Goal: Task Accomplishment & Management: Complete application form

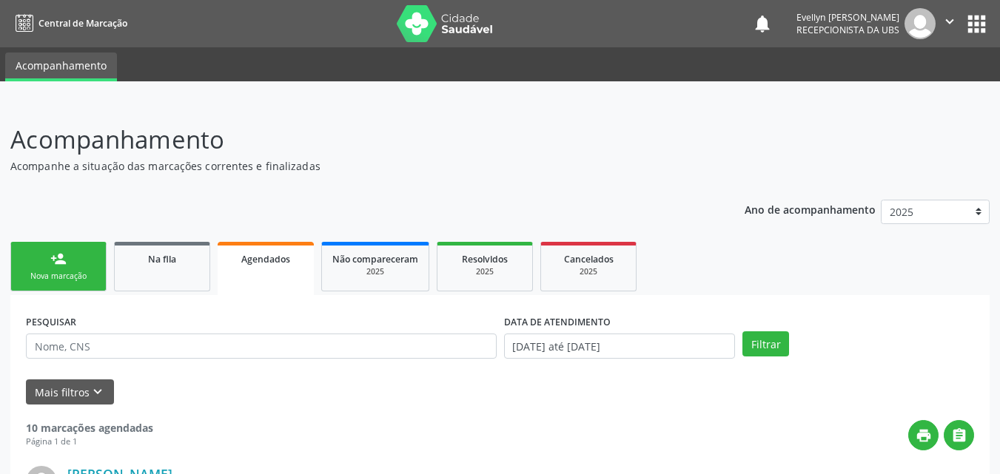
click at [35, 283] on link "person_add Nova marcação" at bounding box center [58, 267] width 96 height 50
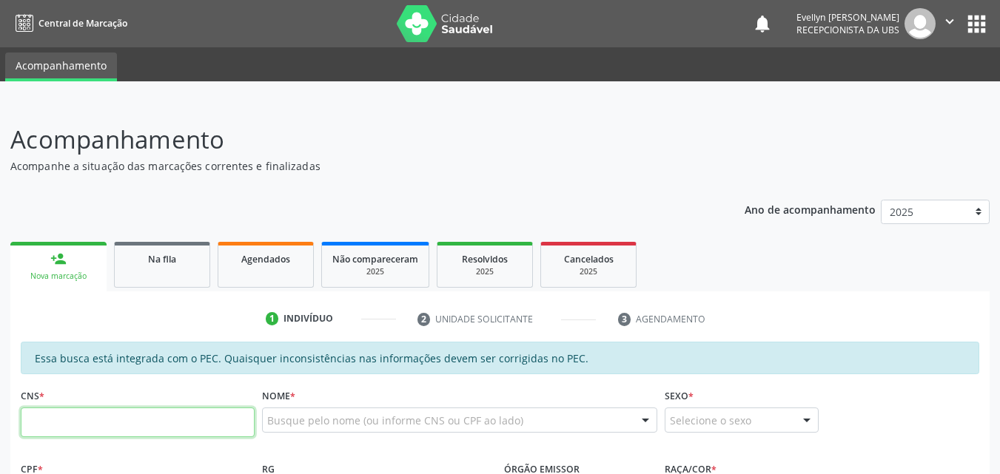
click at [151, 423] on input "text" at bounding box center [138, 423] width 234 height 30
type input "701 8052 5103 6774"
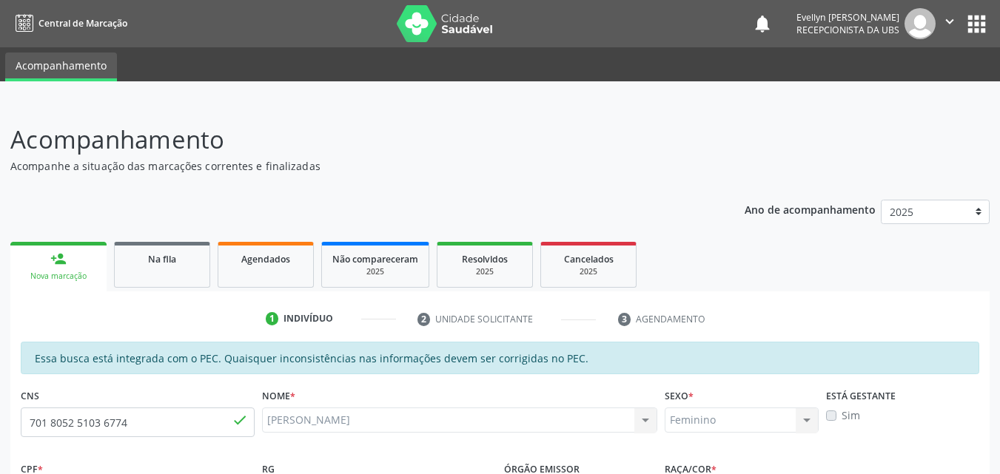
type input "635.626.694-53"
type input "07[DATE]"
type input "Djanira [PERSON_NAME]"
type input "[PHONE_NUMBER]"
type input "08"
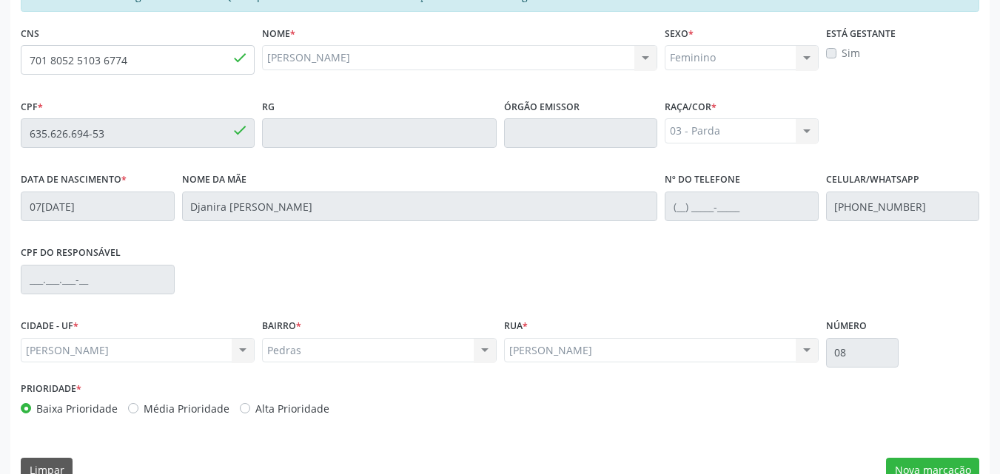
scroll to position [377, 0]
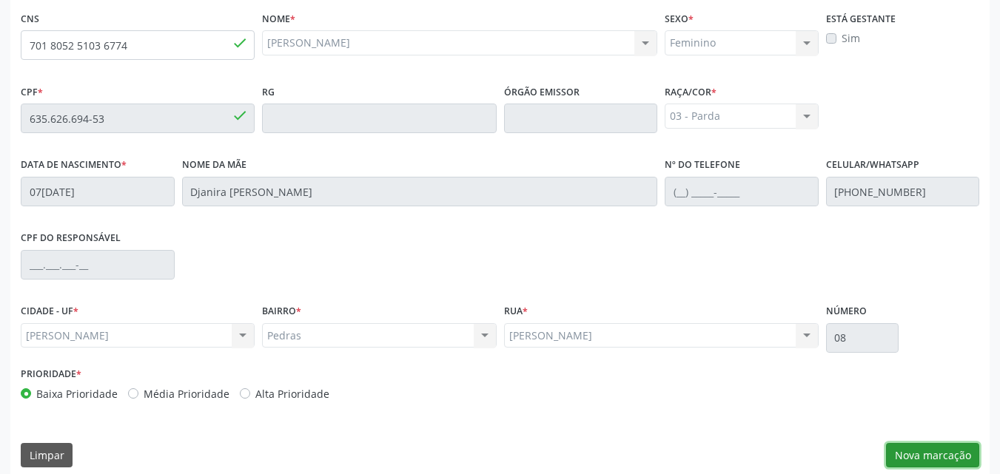
click at [942, 456] on button "Nova marcação" at bounding box center [932, 455] width 93 height 25
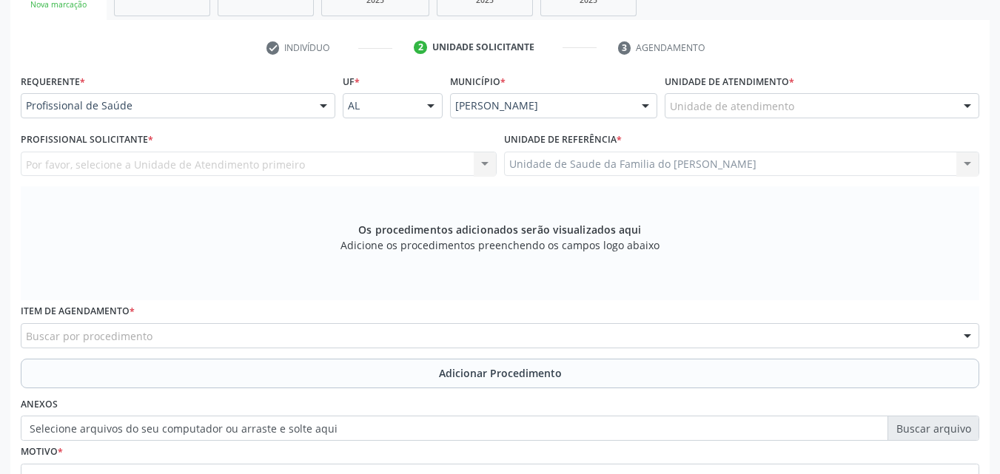
scroll to position [226, 0]
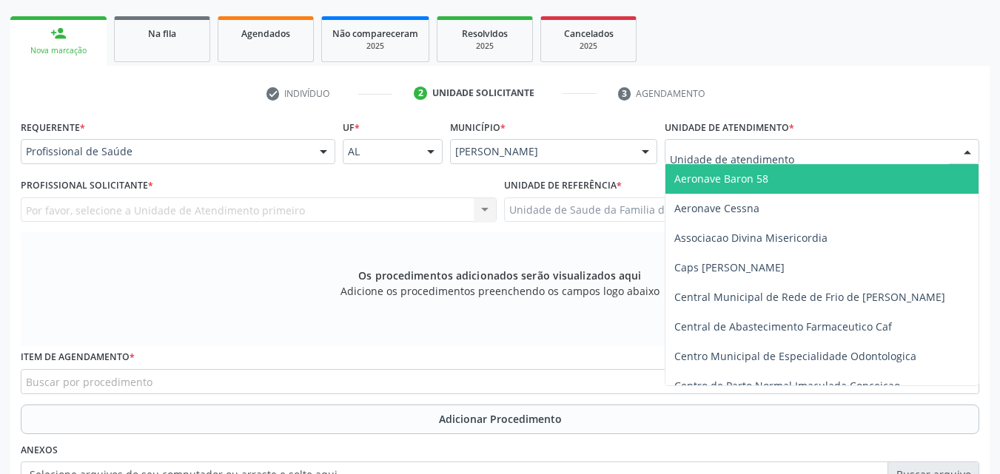
click at [808, 148] on div at bounding box center [821, 151] width 314 height 25
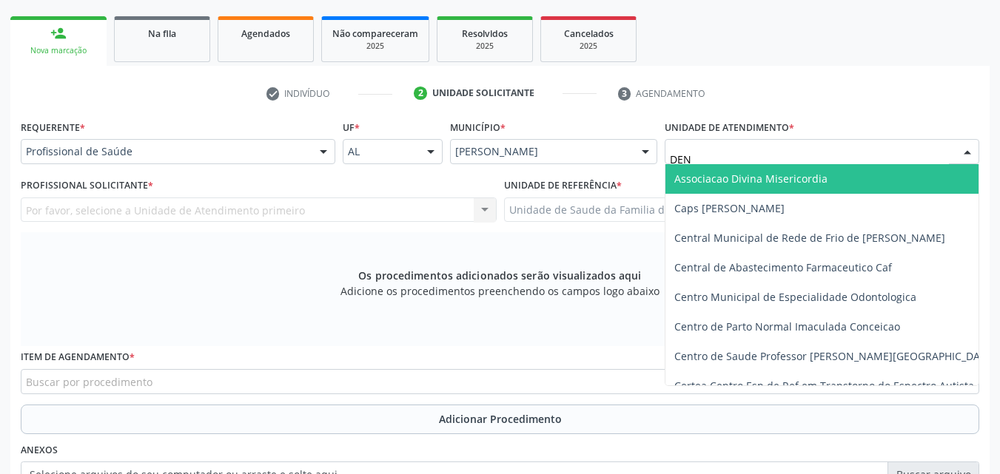
type input "DENI"
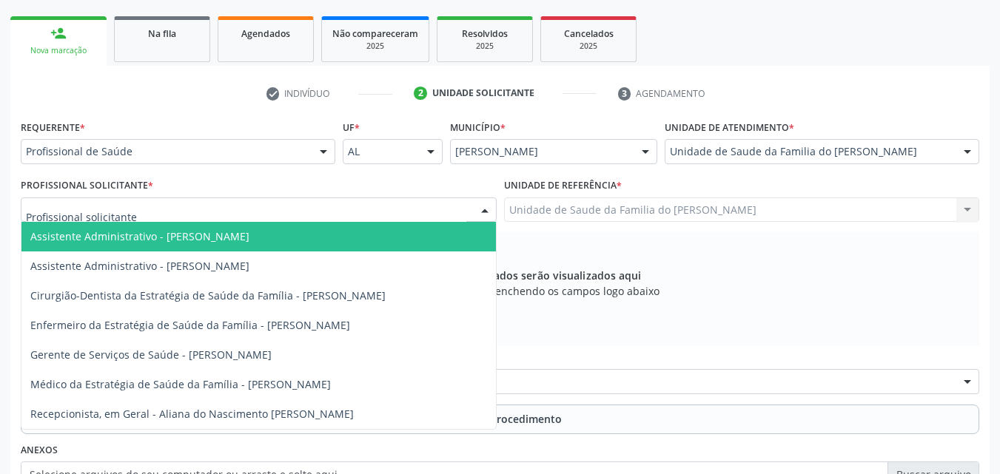
click at [405, 209] on div at bounding box center [259, 210] width 476 height 25
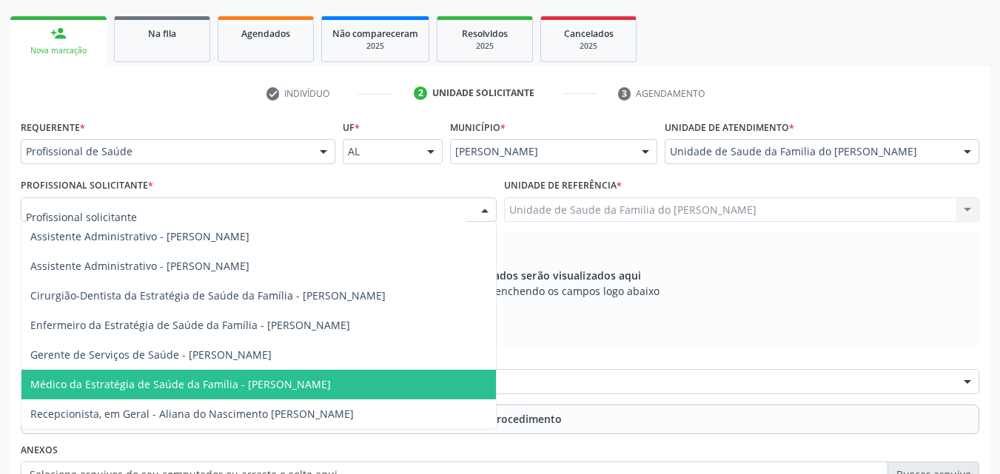
click at [388, 381] on span "Médico da Estratégia de Saúde da Família - [PERSON_NAME]" at bounding box center [258, 385] width 474 height 30
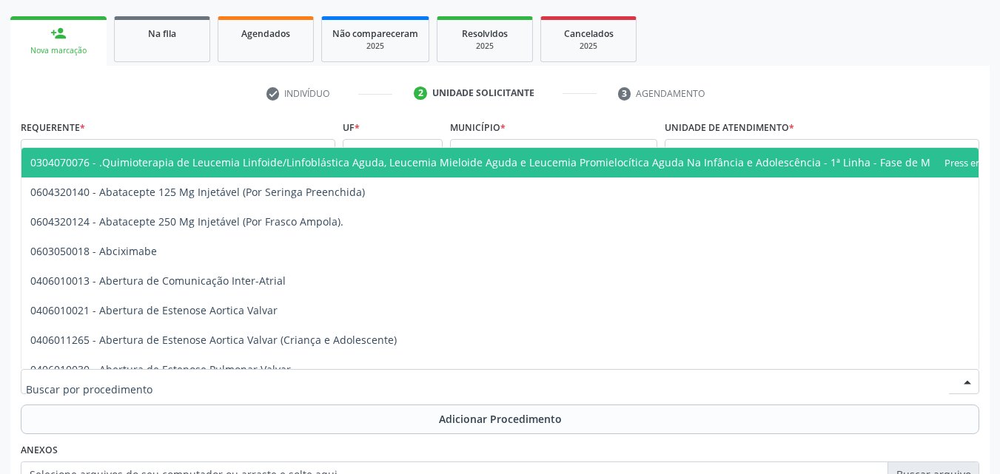
click at [388, 381] on div at bounding box center [500, 381] width 958 height 25
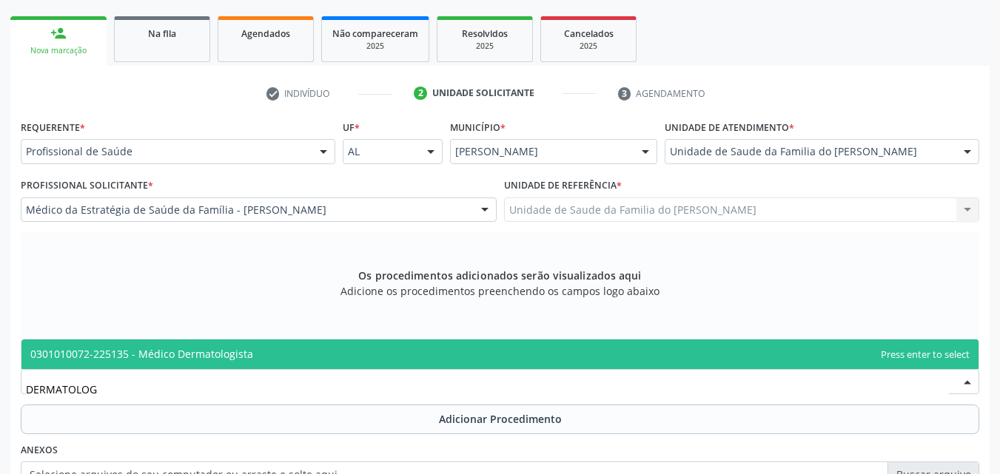
type input "DERMATOLOGI"
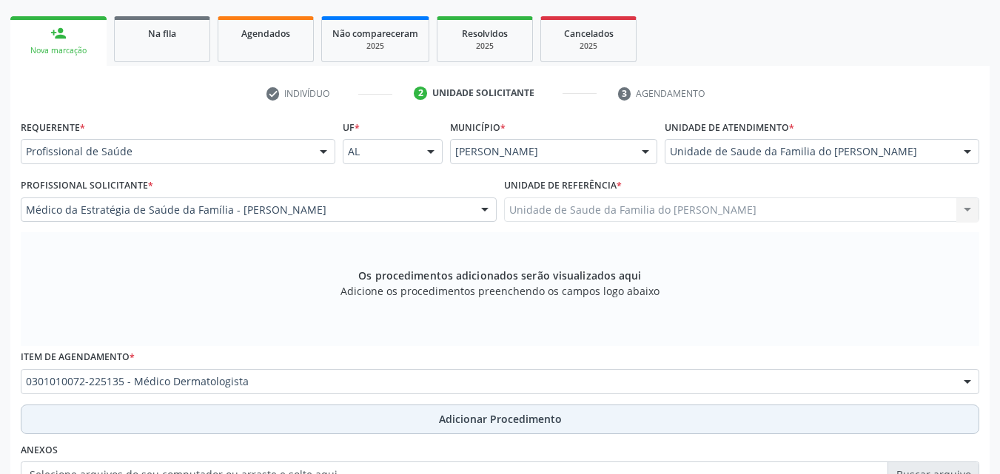
click at [528, 420] on span "Adicionar Procedimento" at bounding box center [500, 419] width 123 height 16
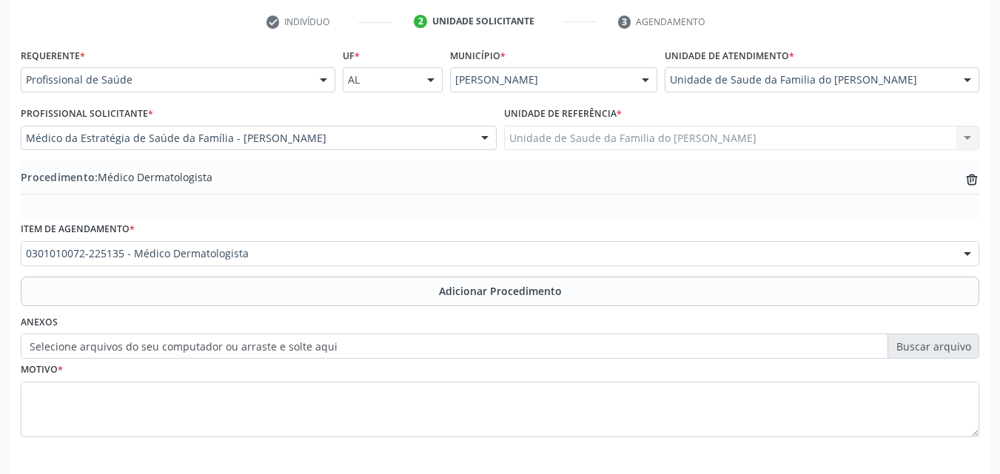
scroll to position [358, 0]
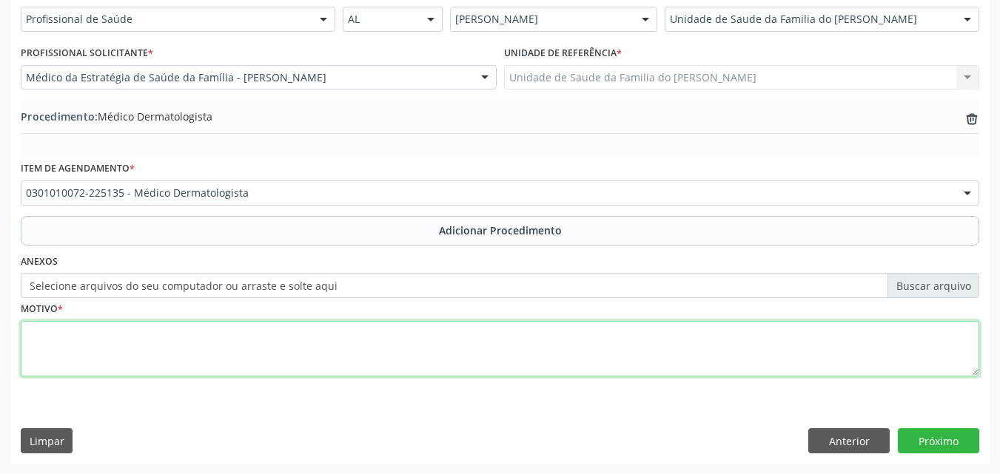
click at [716, 356] on textarea at bounding box center [500, 349] width 958 height 56
click at [89, 339] on textarea "AVALIAÇÃOO CLINICA" at bounding box center [500, 349] width 958 height 56
type textarea "AVALIAÇÃO CLINICA"
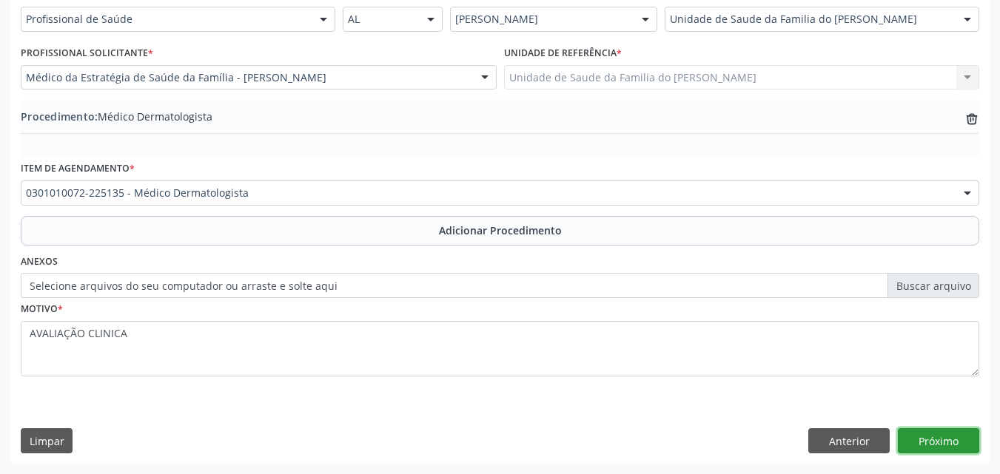
click at [937, 446] on button "Próximo" at bounding box center [938, 440] width 81 height 25
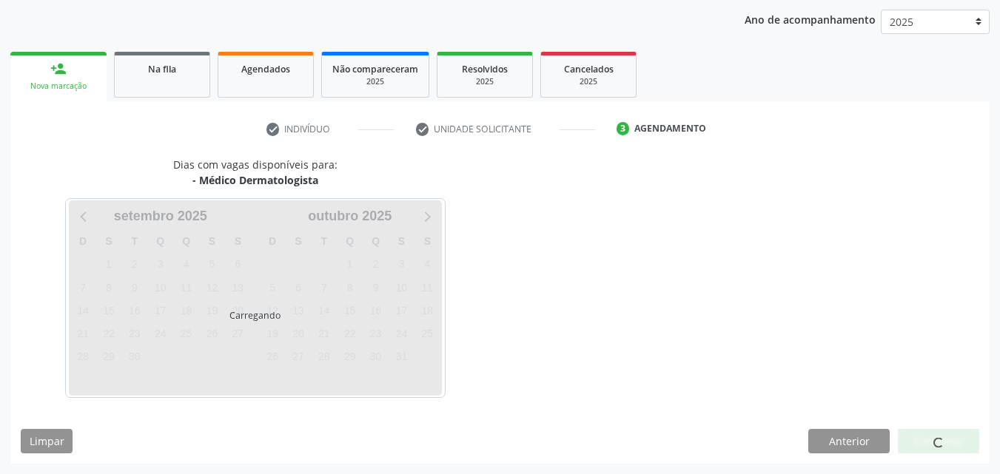
scroll to position [190, 0]
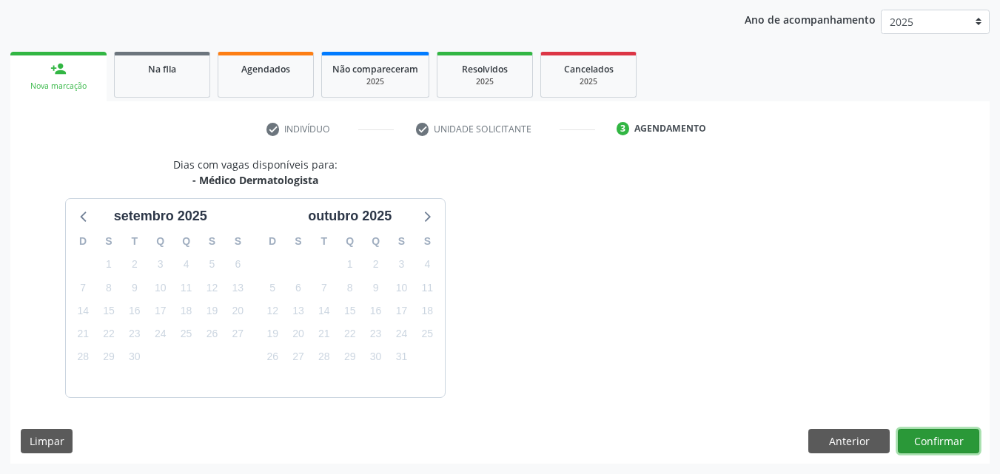
click at [950, 437] on button "Confirmar" at bounding box center [938, 441] width 81 height 25
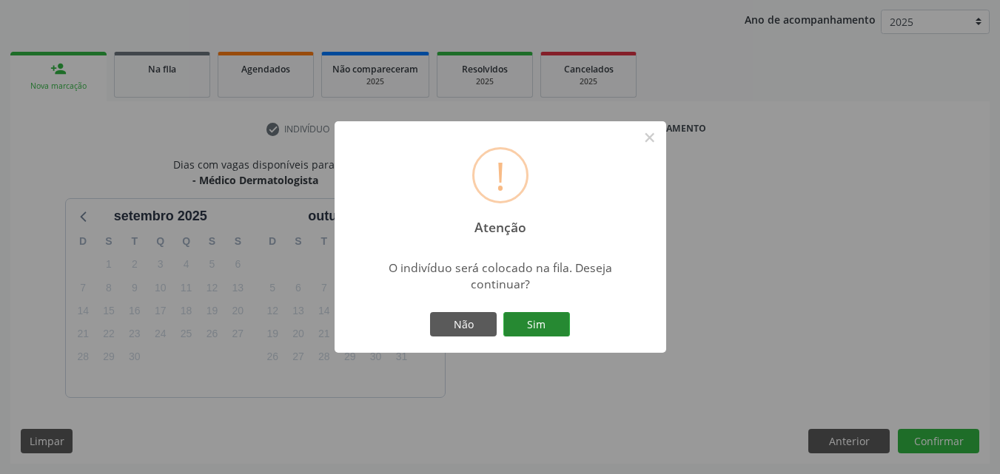
click at [539, 329] on button "Sim" at bounding box center [536, 324] width 67 height 25
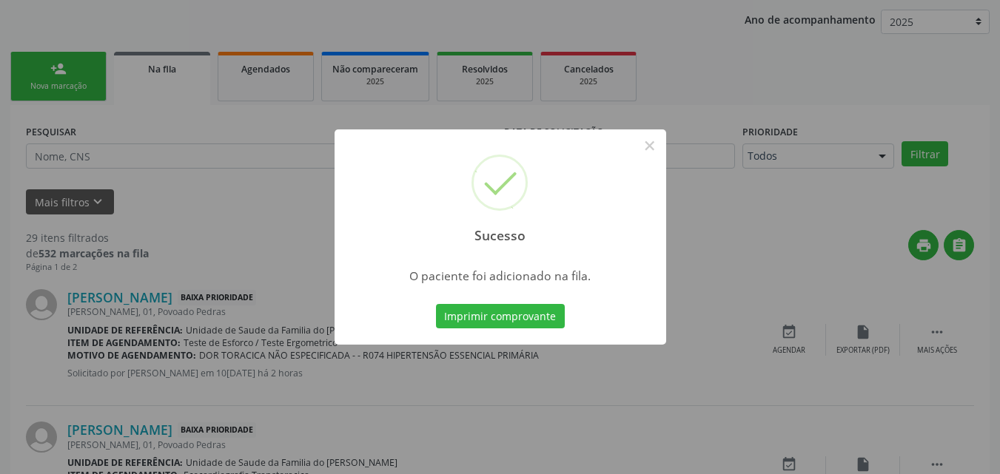
scroll to position [35, 0]
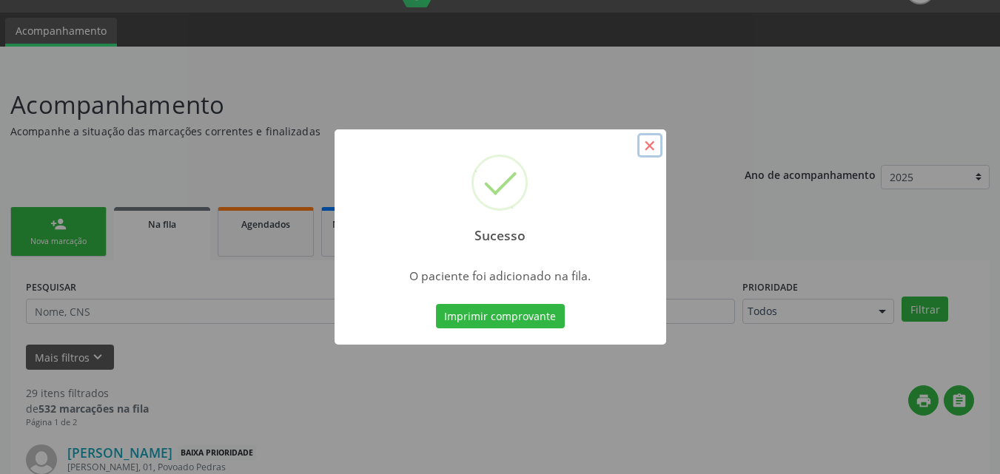
click at [649, 158] on button "×" at bounding box center [649, 145] width 25 height 25
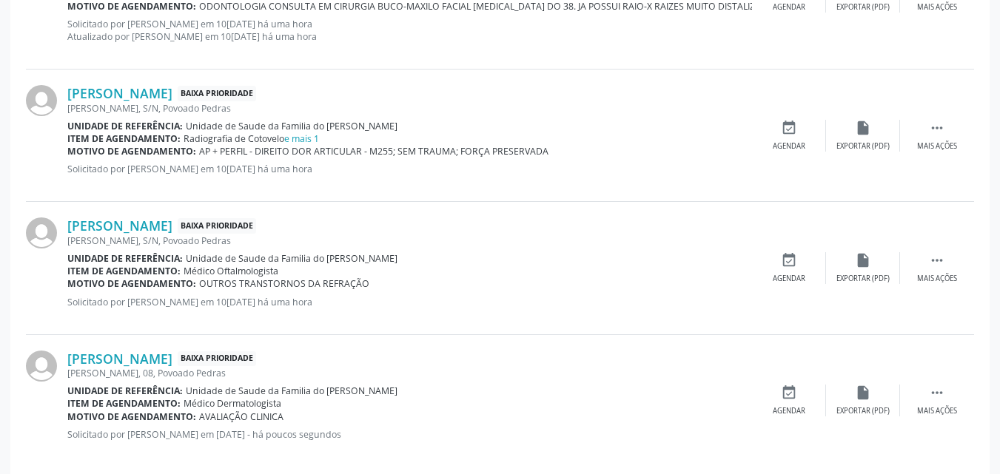
scroll to position [1926, 0]
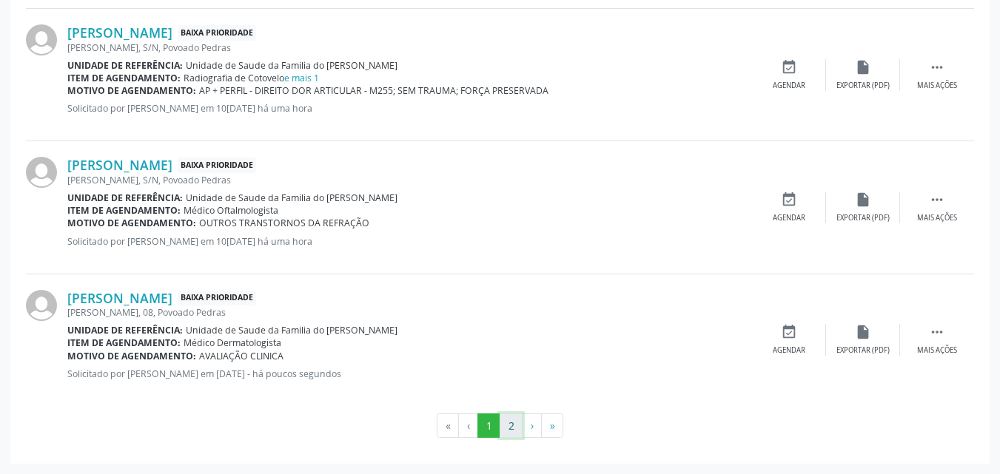
click at [502, 423] on button "2" at bounding box center [510, 426] width 23 height 25
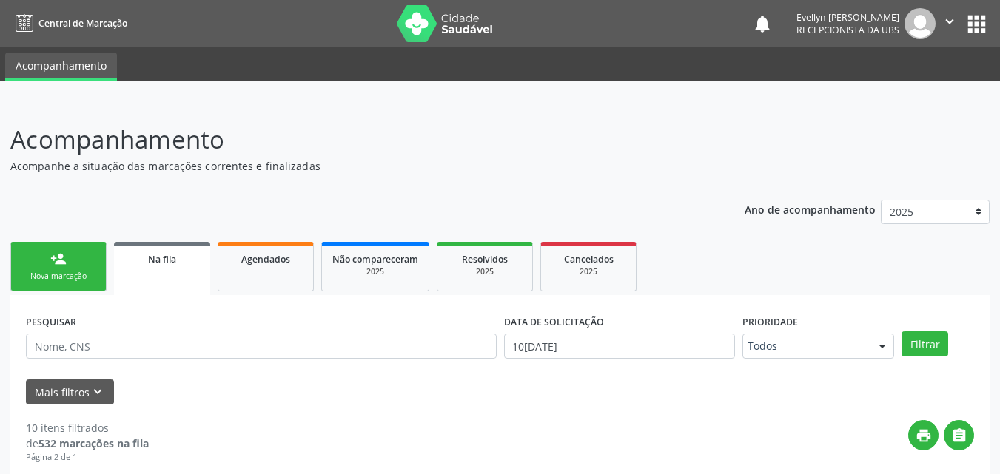
scroll to position [16, 0]
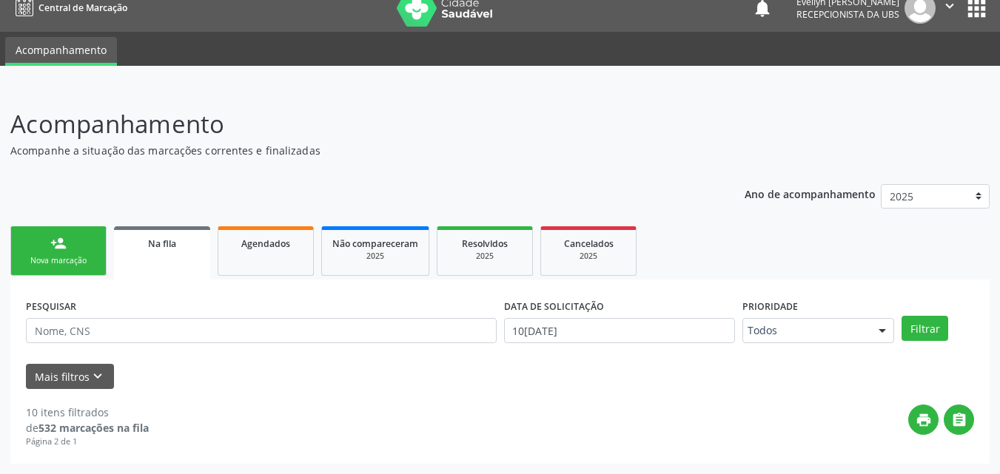
click at [181, 260] on link "Na fila" at bounding box center [162, 252] width 96 height 53
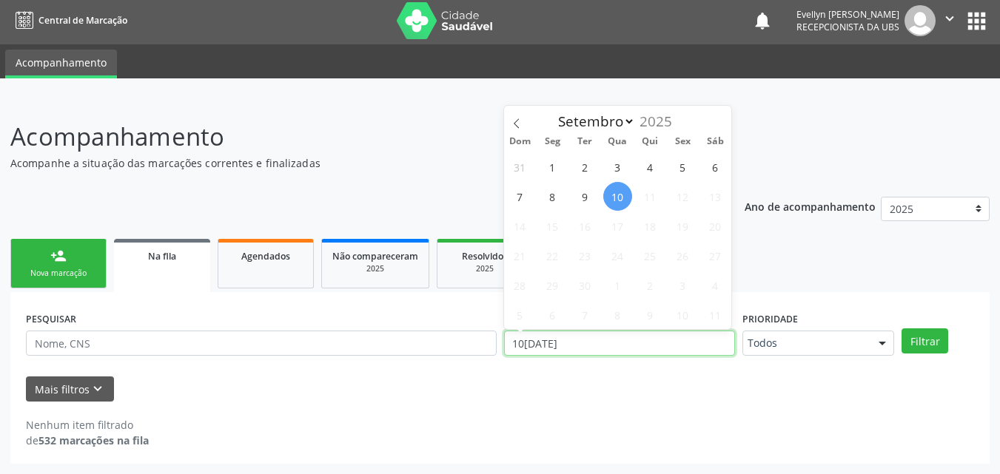
click at [616, 348] on input "10[DATE]" at bounding box center [620, 343] width 232 height 25
click at [617, 192] on span "10" at bounding box center [617, 196] width 29 height 29
type input "10[DATE]"
click at [617, 192] on span "10" at bounding box center [617, 196] width 29 height 29
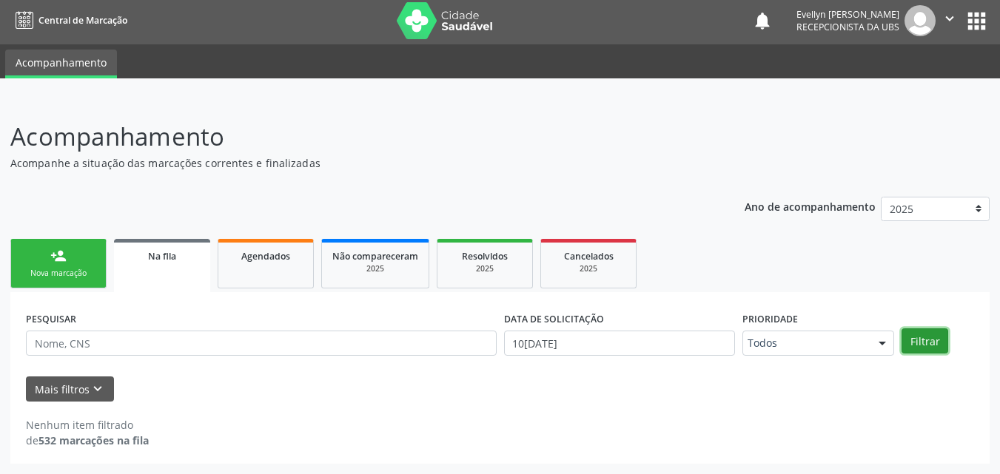
click at [937, 346] on button "Filtrar" at bounding box center [924, 341] width 47 height 25
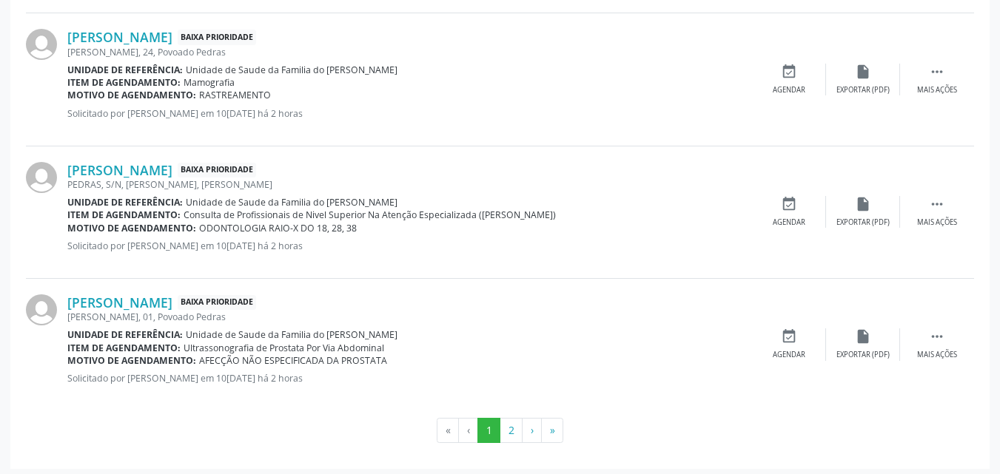
scroll to position [2059, 0]
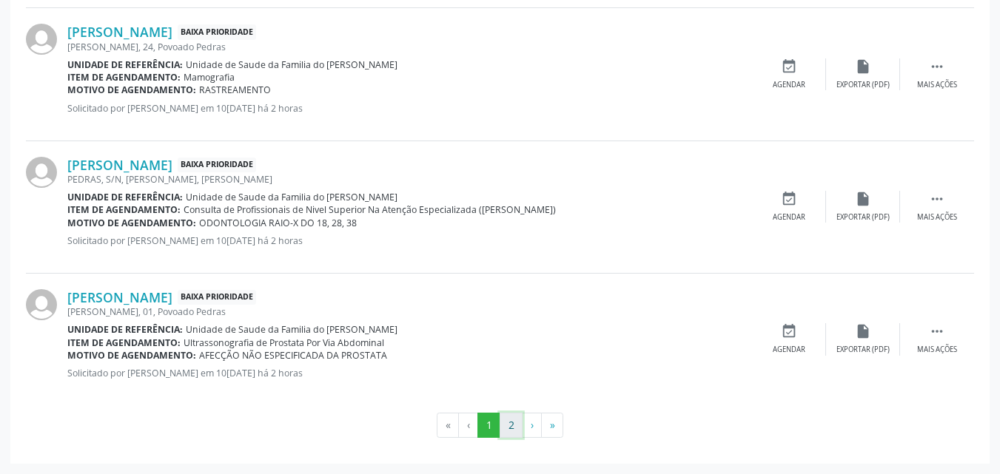
click at [508, 426] on button "2" at bounding box center [510, 425] width 23 height 25
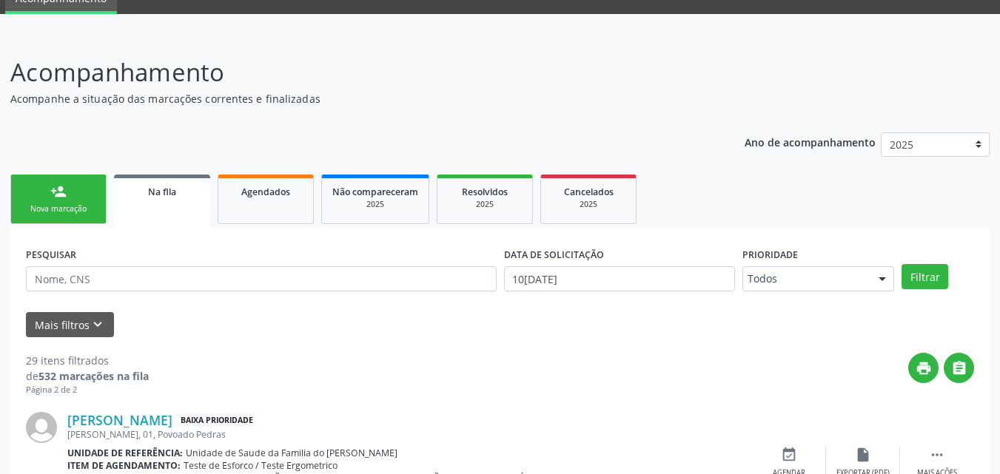
scroll to position [4, 0]
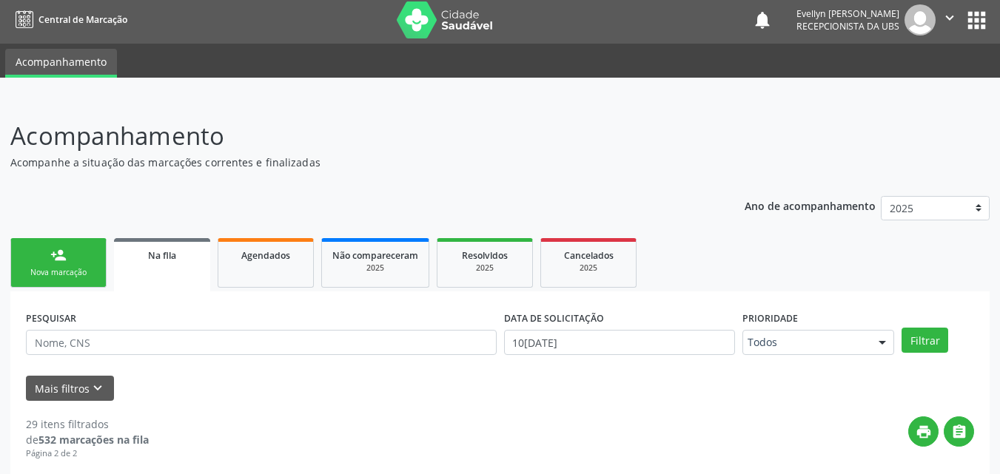
click at [73, 270] on div "Nova marcação" at bounding box center [58, 272] width 74 height 11
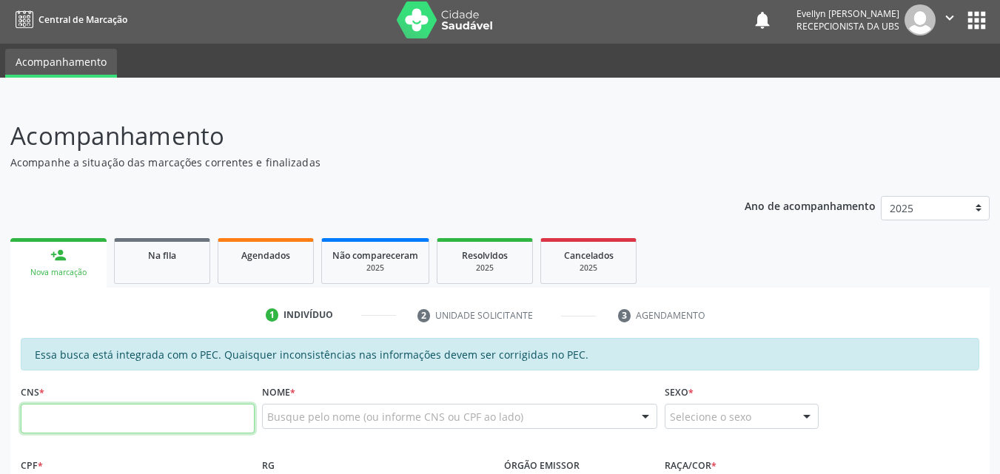
click at [152, 417] on input "text" at bounding box center [138, 419] width 234 height 30
type input "700 6054 6304 2062"
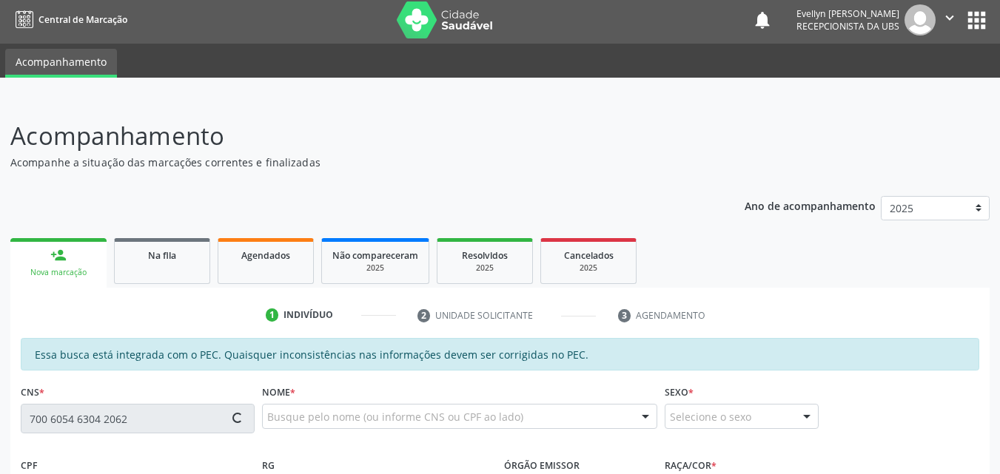
type input "309.941.444-15"
type input "03[DATE]"
type input "[PERSON_NAME]"
type input "[PHONE_NUMBER]"
type input "04"
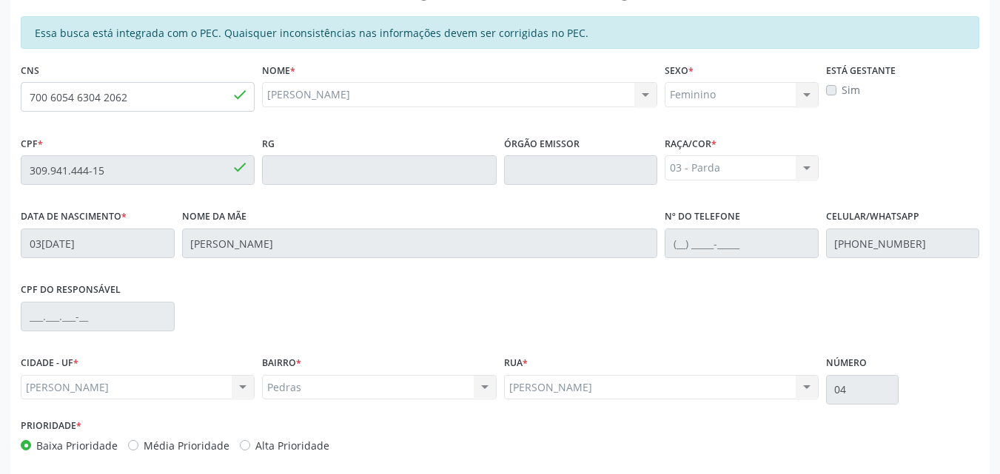
scroll to position [364, 0]
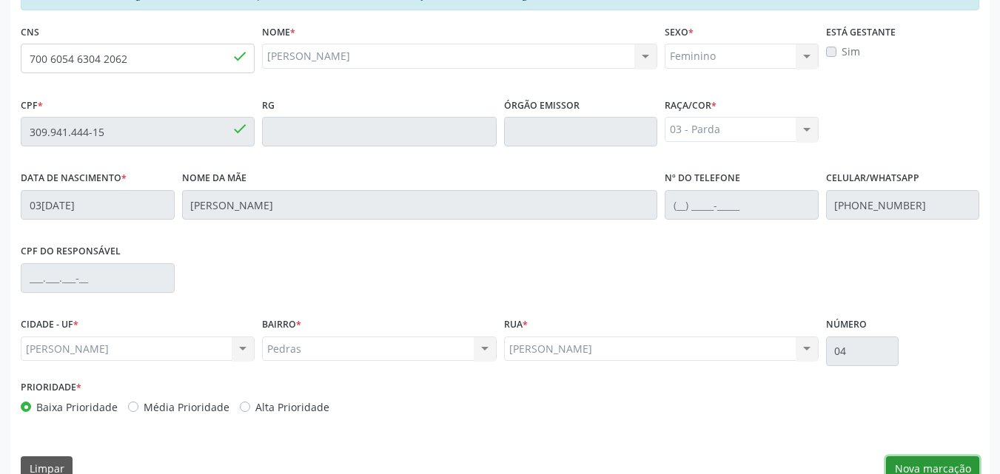
click at [929, 468] on button "Nova marcação" at bounding box center [932, 469] width 93 height 25
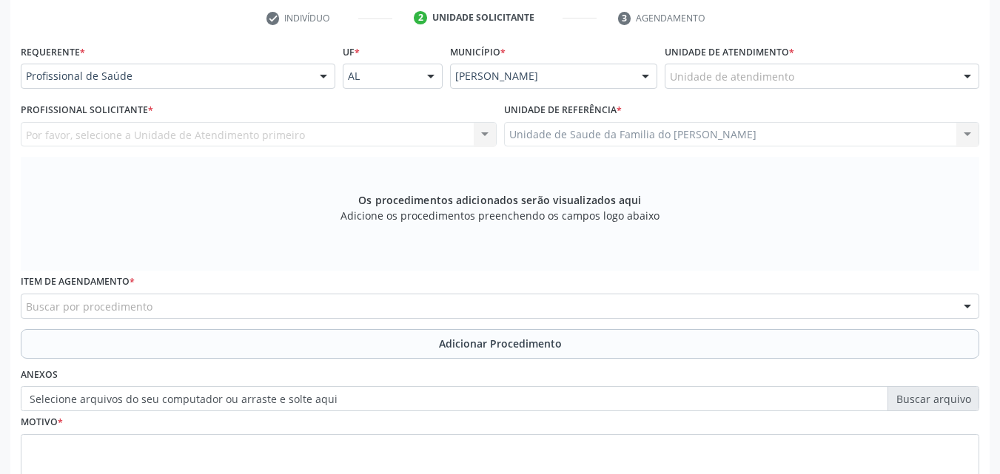
scroll to position [273, 0]
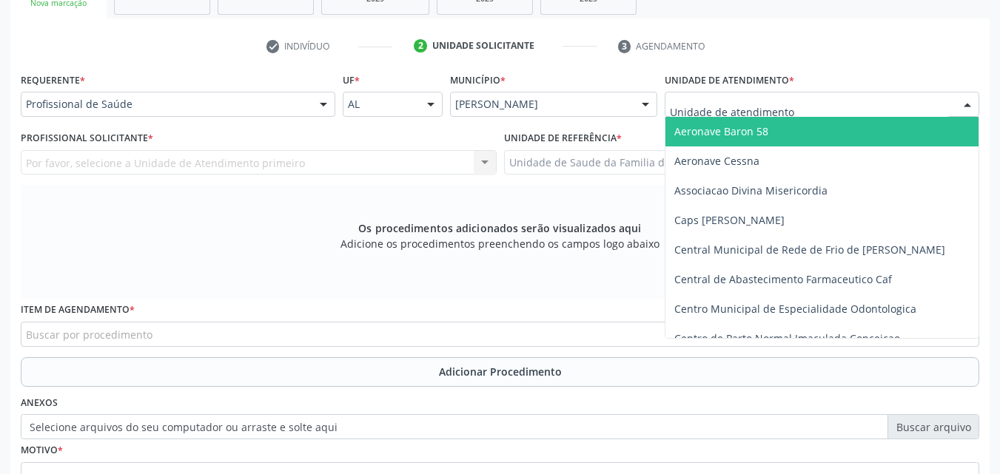
click at [819, 103] on div at bounding box center [821, 104] width 314 height 25
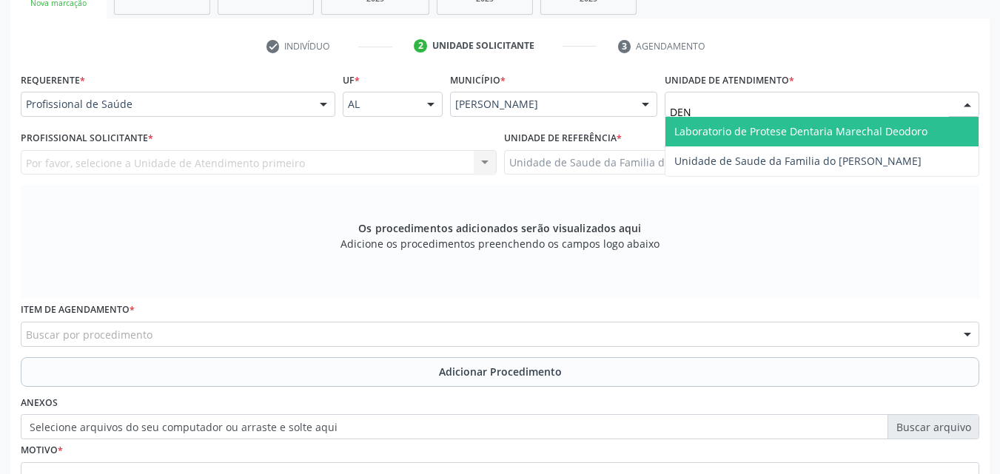
type input "DENI"
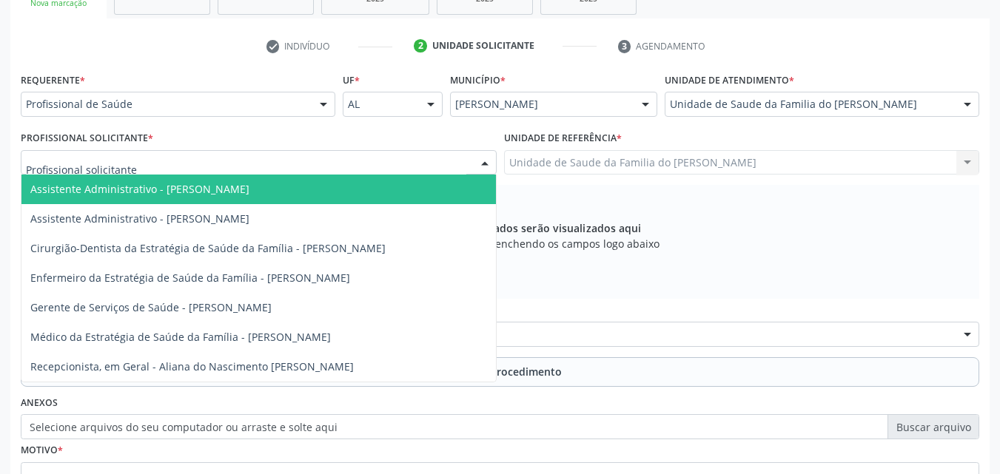
click at [285, 159] on div at bounding box center [259, 162] width 476 height 25
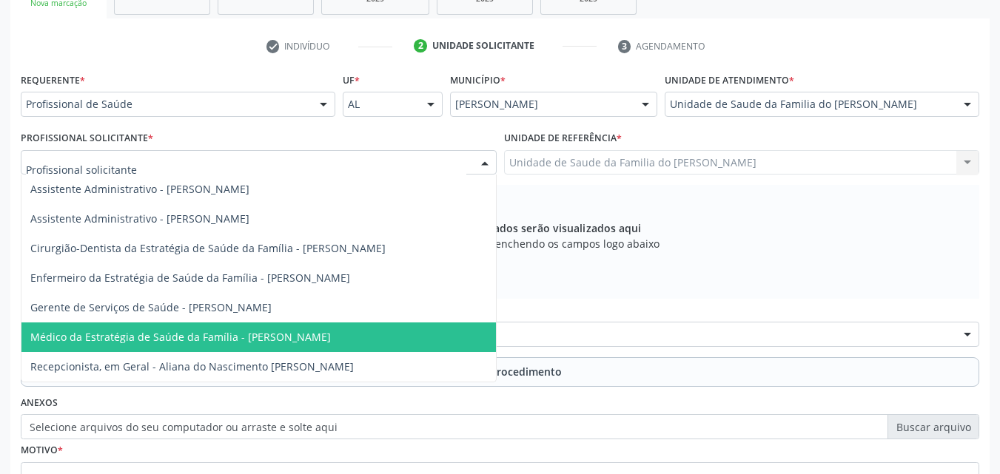
click at [272, 331] on span "Médico da Estratégia de Saúde da Família - [PERSON_NAME]" at bounding box center [180, 337] width 300 height 14
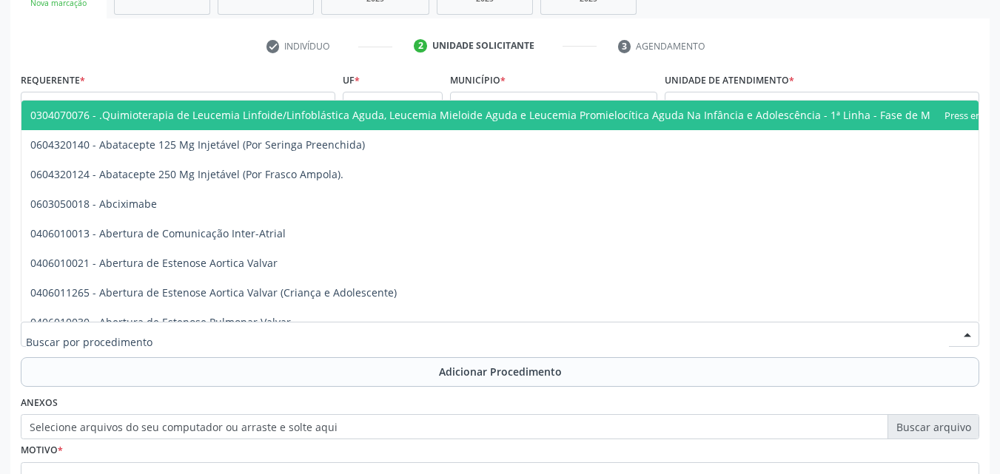
click at [272, 331] on div at bounding box center [500, 334] width 958 height 25
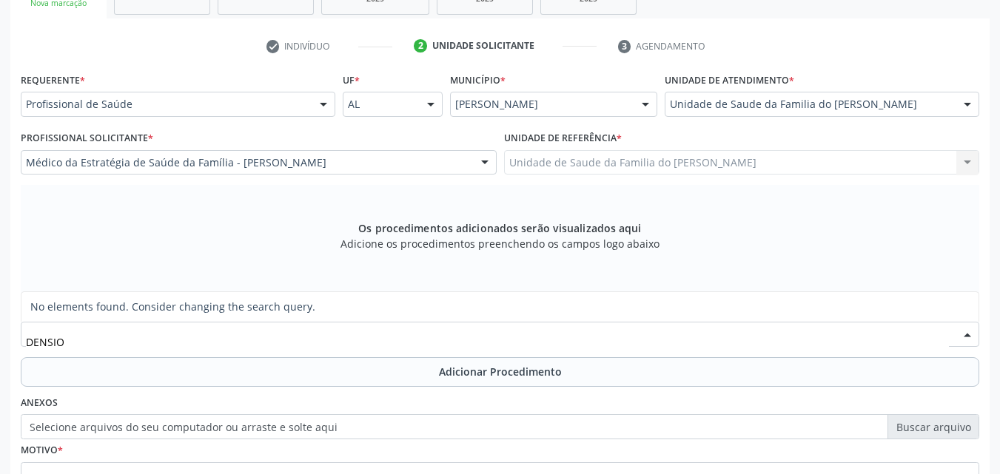
type input "DENSI"
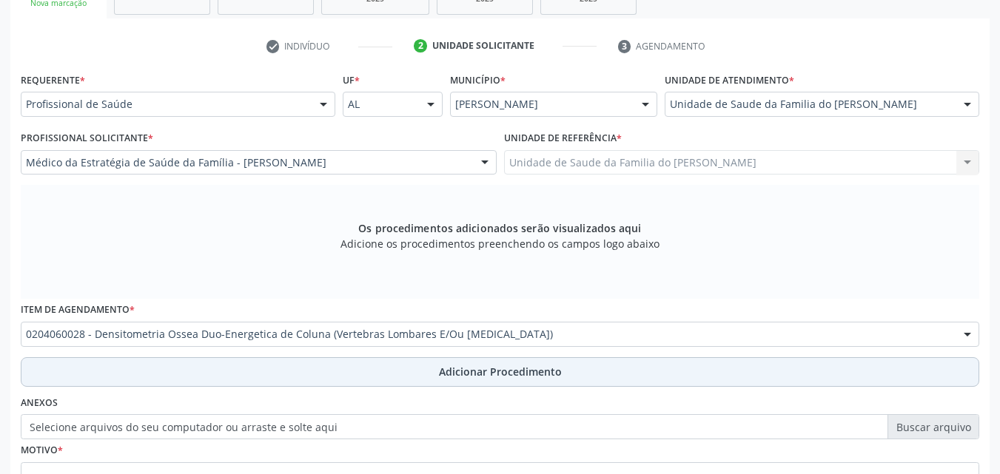
click at [288, 376] on button "Adicionar Procedimento" at bounding box center [500, 372] width 958 height 30
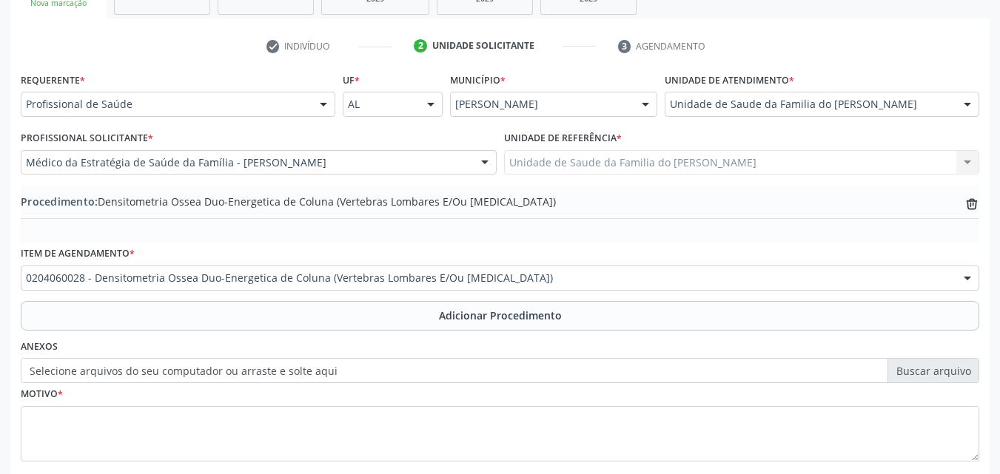
scroll to position [358, 0]
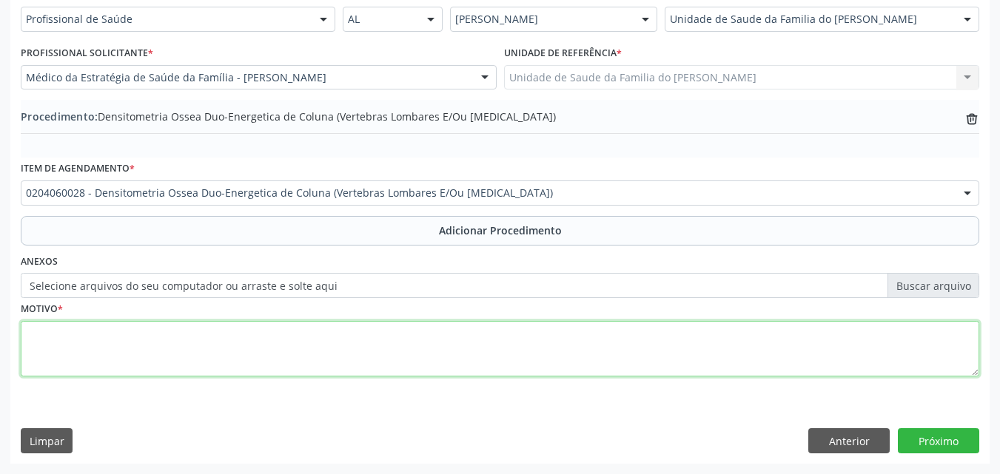
click at [765, 340] on textarea at bounding box center [500, 349] width 958 height 56
type textarea "OUTROS TRANSTORNOS DA DENSIDADE E DA ESTRUTURA OSSEA"
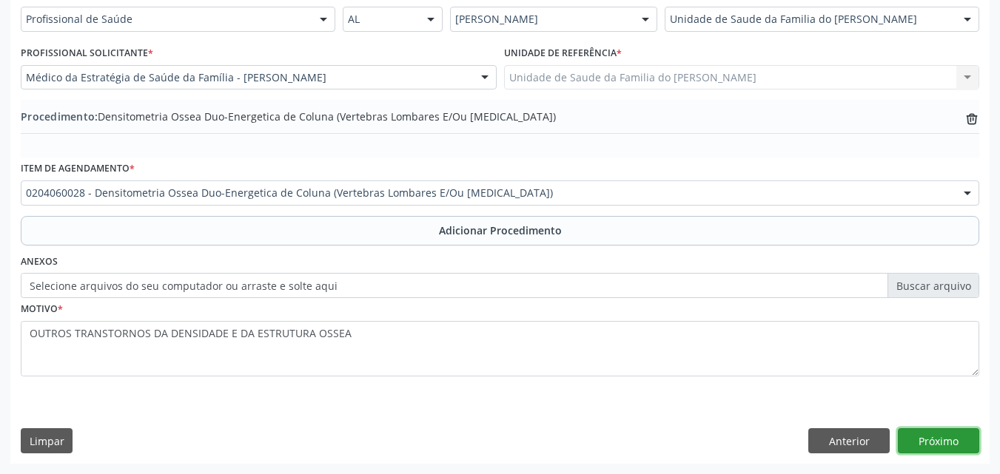
click at [946, 440] on button "Próximo" at bounding box center [938, 440] width 81 height 25
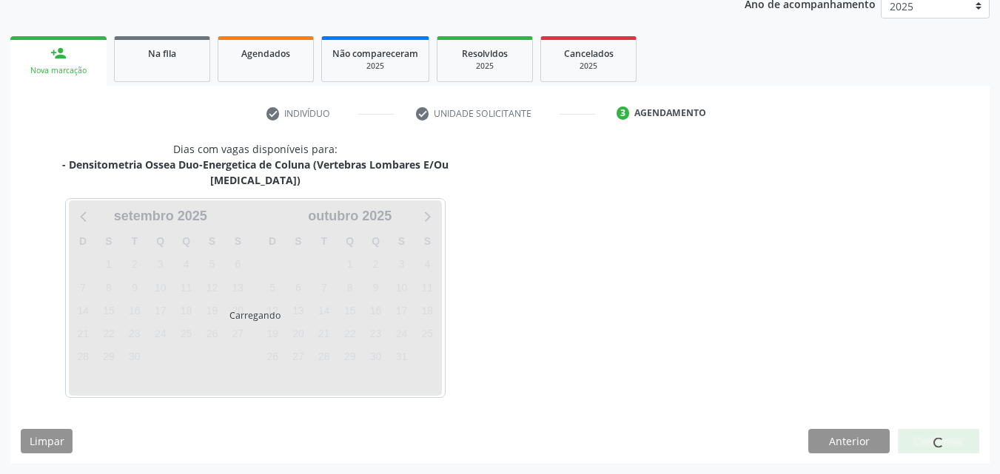
scroll to position [190, 0]
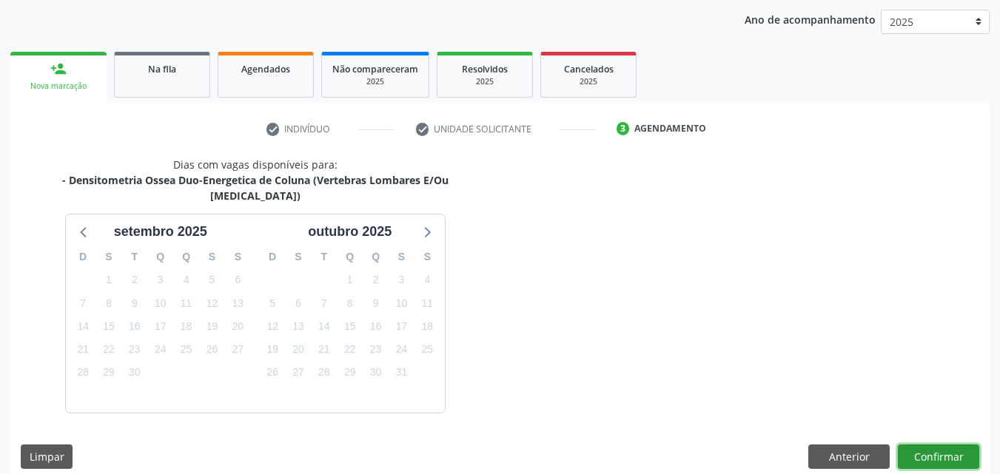
click at [941, 445] on button "Confirmar" at bounding box center [938, 457] width 81 height 25
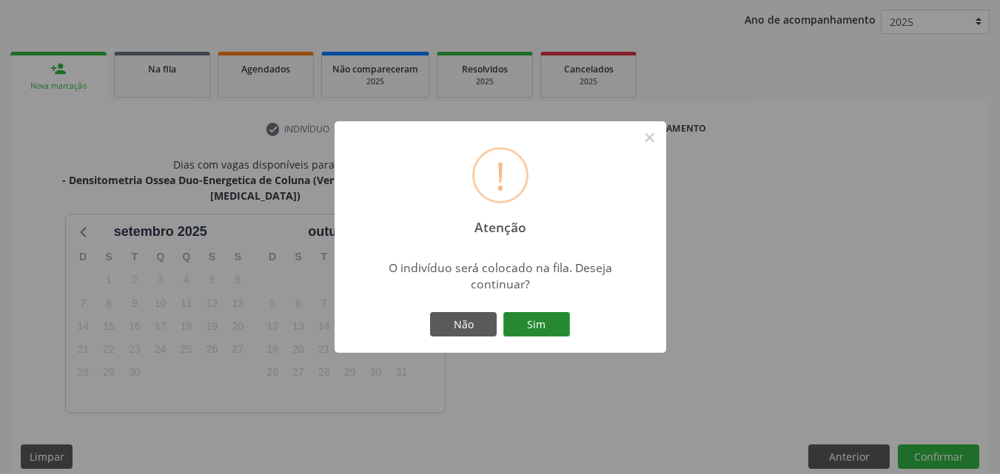
click at [532, 336] on button "Sim" at bounding box center [536, 324] width 67 height 25
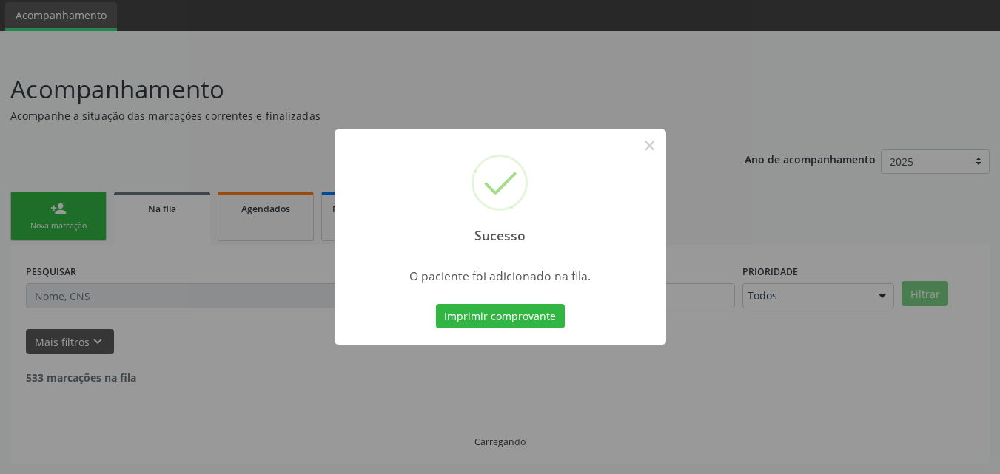
scroll to position [35, 0]
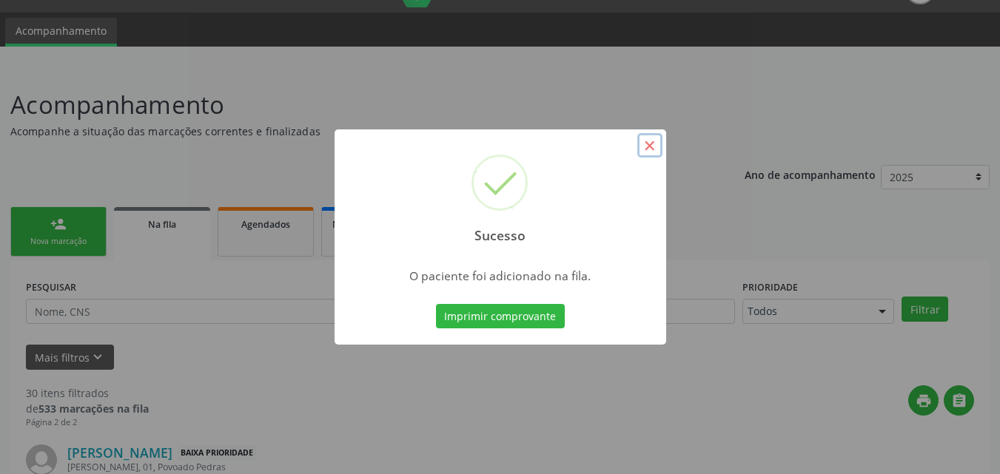
click at [650, 151] on button "×" at bounding box center [649, 145] width 25 height 25
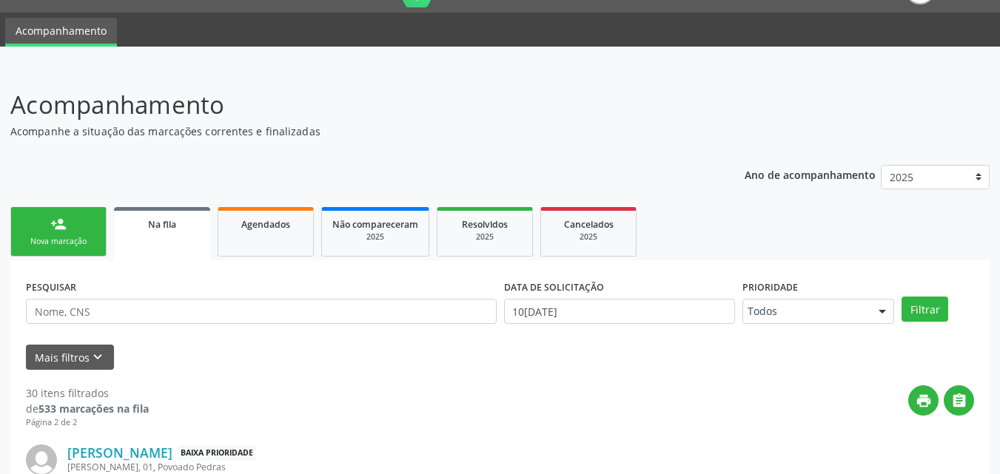
click at [73, 237] on div "Nova marcação" at bounding box center [58, 241] width 74 height 11
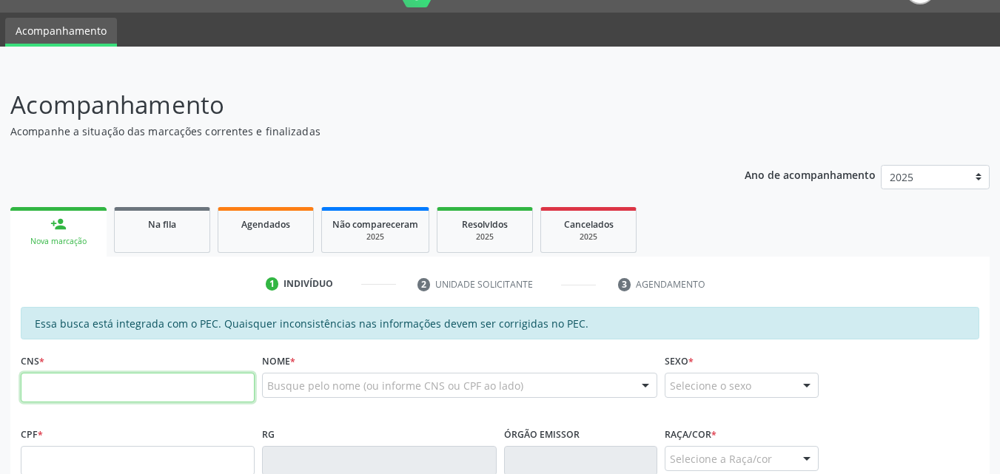
click at [152, 377] on input "text" at bounding box center [138, 388] width 234 height 30
type input "700 6054 6304 2062"
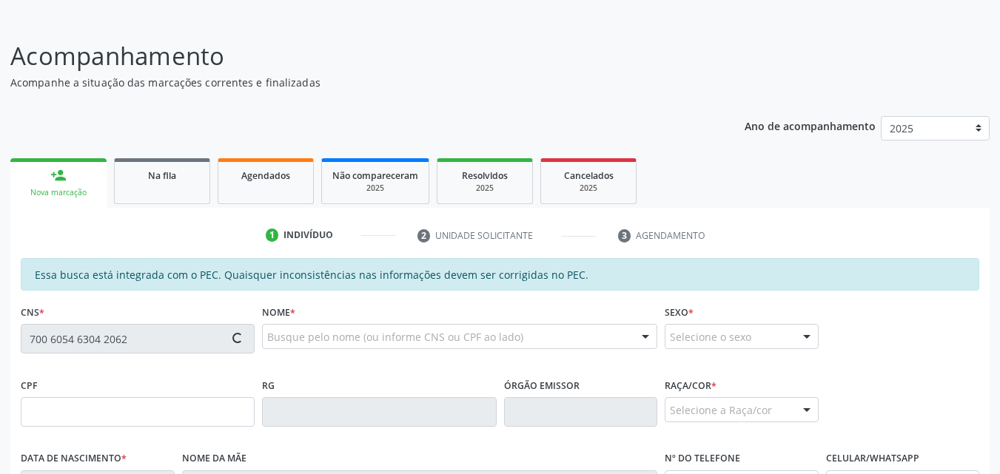
scroll to position [85, 0]
type input "309.941.444-15"
type input "03[DATE]"
type input "[PERSON_NAME]"
type input "[PHONE_NUMBER]"
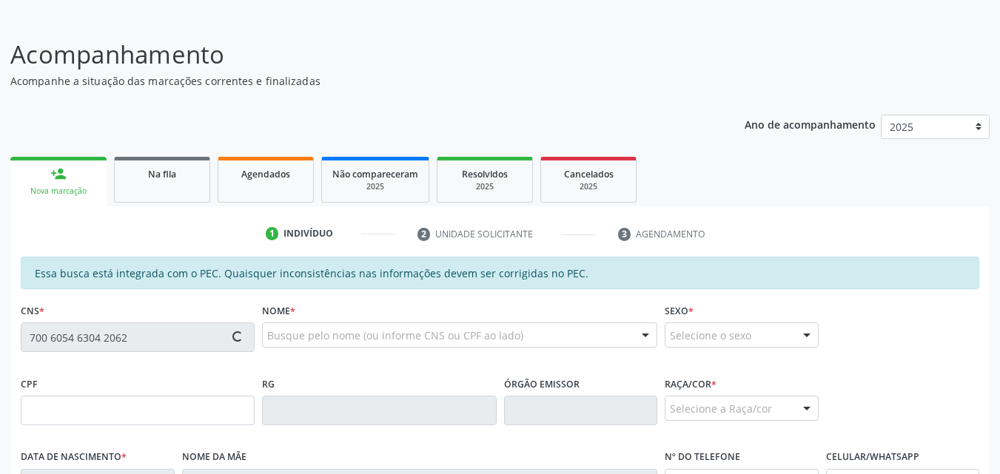
type input "04"
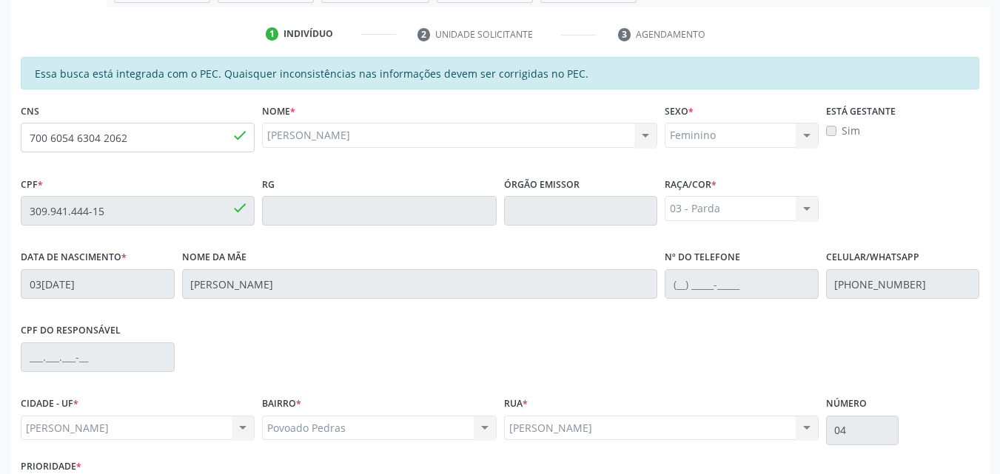
scroll to position [391, 0]
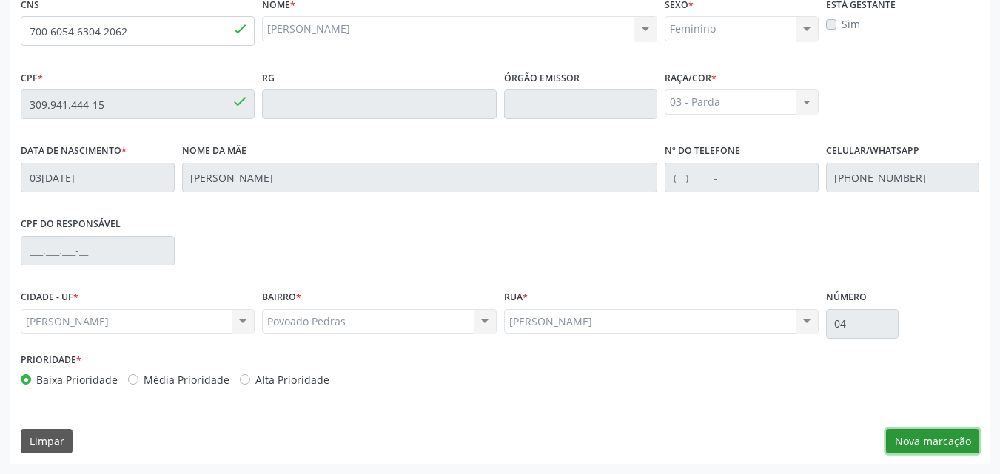
click at [928, 432] on button "Nova marcação" at bounding box center [932, 441] width 93 height 25
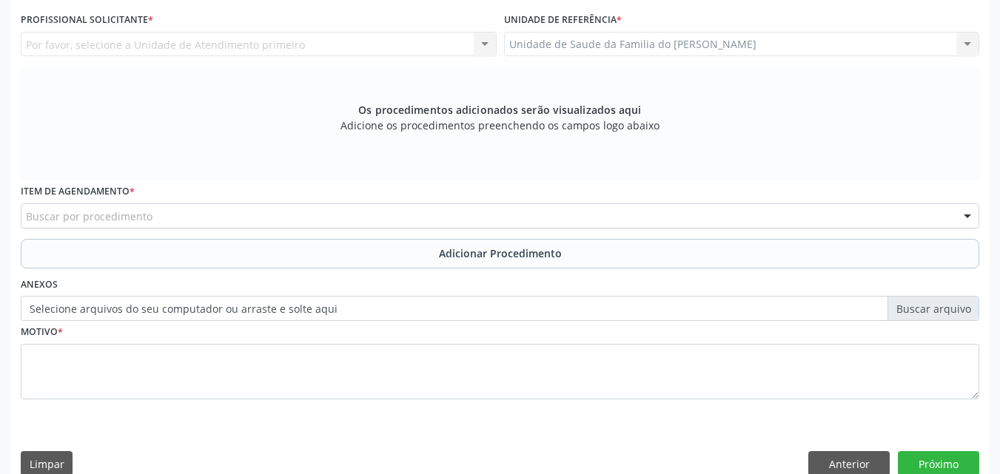
scroll to position [340, 0]
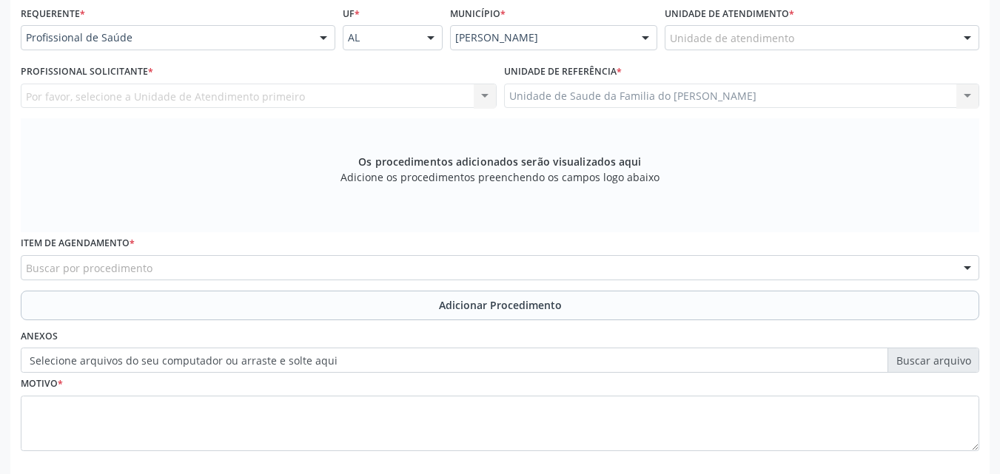
click at [886, 42] on div "Unidade de atendimento" at bounding box center [821, 37] width 314 height 25
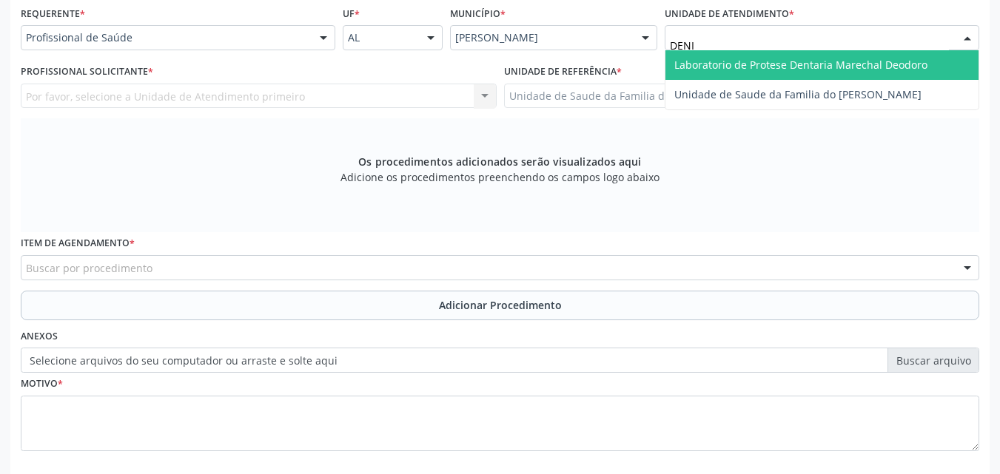
type input "[PERSON_NAME]"
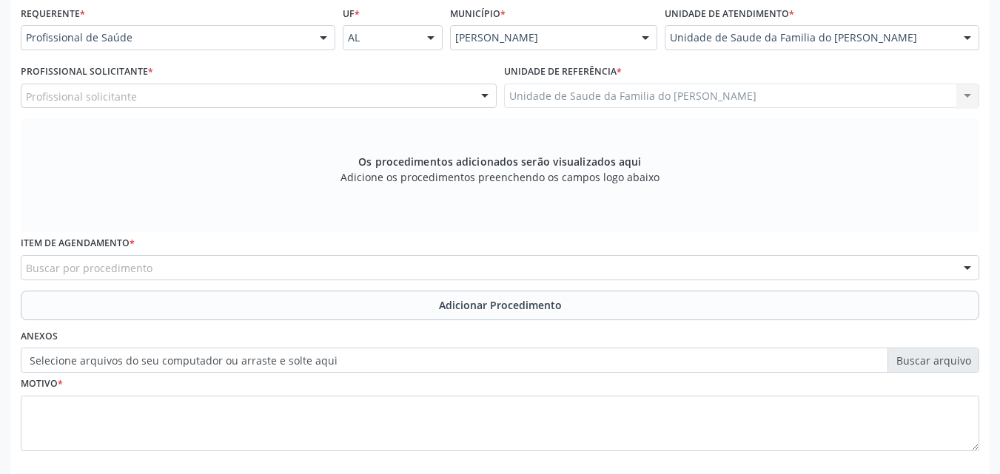
click at [341, 93] on div "Profissional solicitante" at bounding box center [259, 96] width 476 height 25
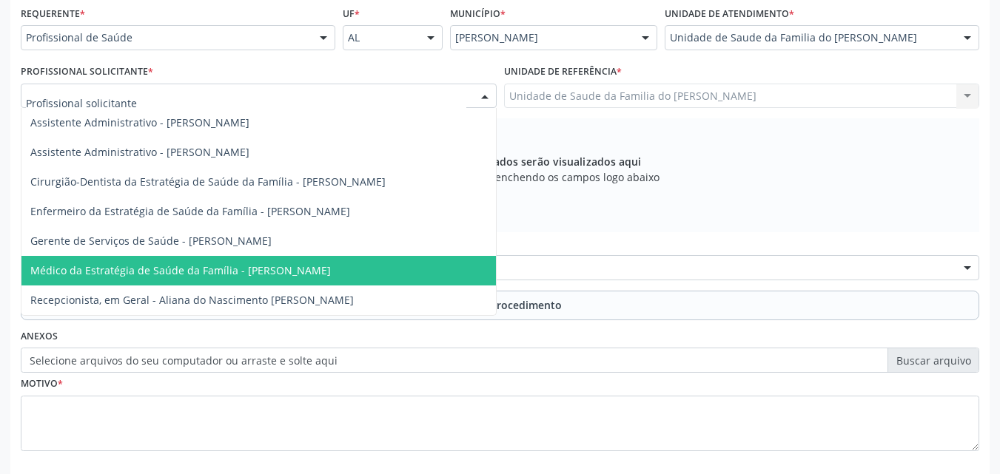
click at [331, 273] on span "Médico da Estratégia de Saúde da Família - [PERSON_NAME]" at bounding box center [180, 270] width 300 height 14
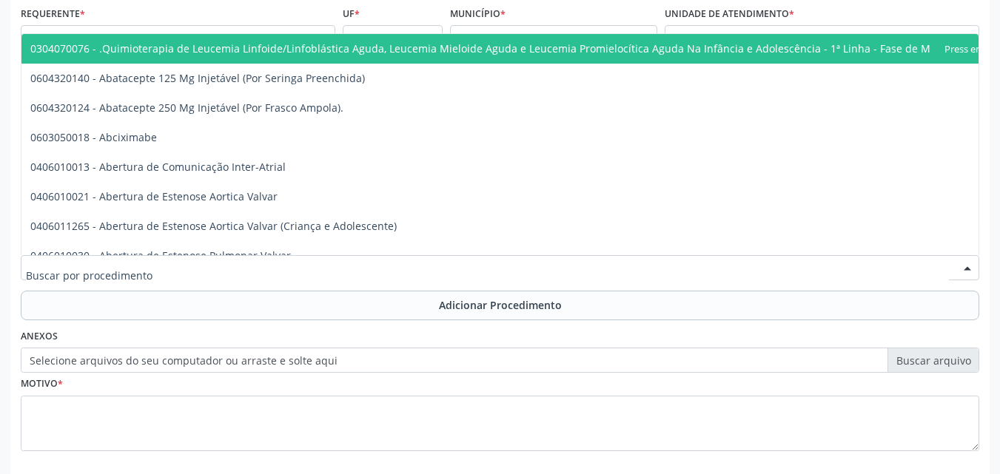
click at [366, 259] on div at bounding box center [500, 267] width 958 height 25
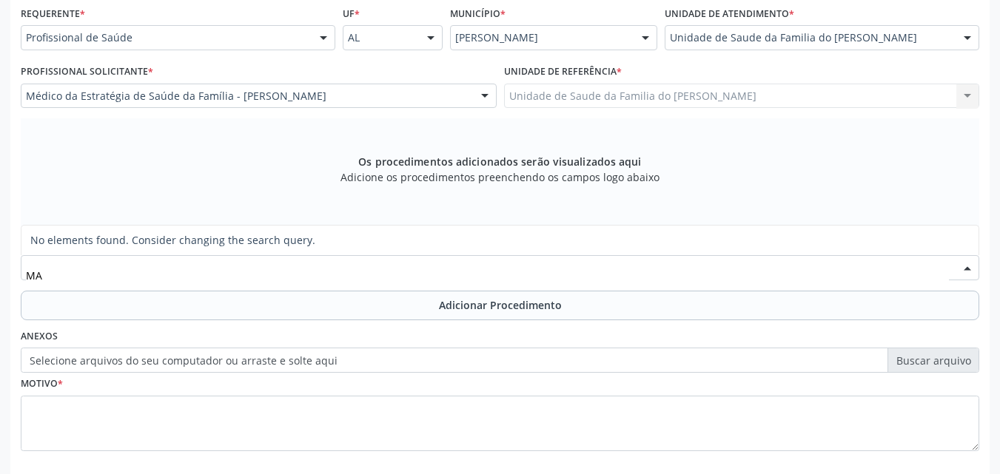
type input "M"
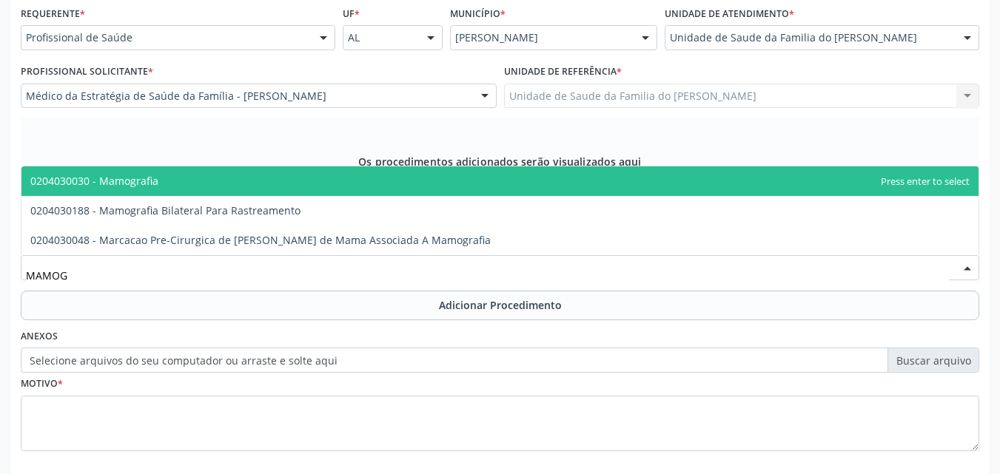
type input "MAMOGR"
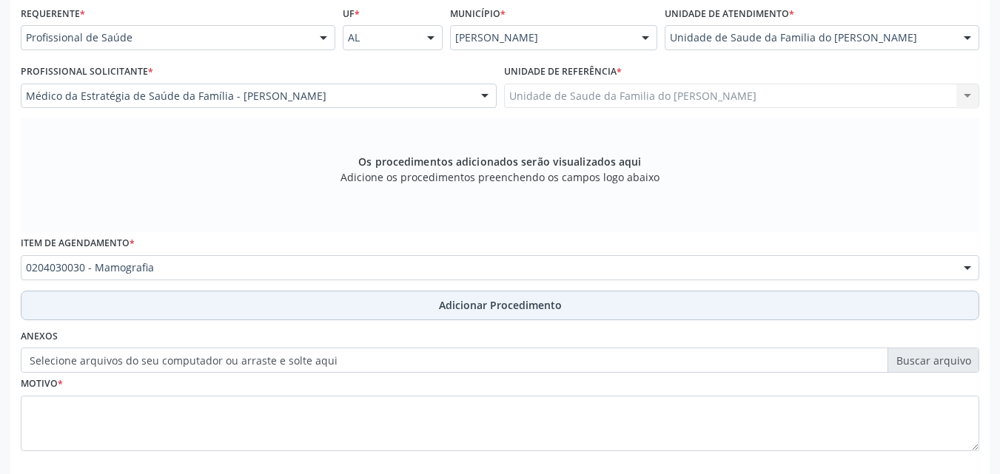
click at [399, 309] on button "Adicionar Procedimento" at bounding box center [500, 306] width 958 height 30
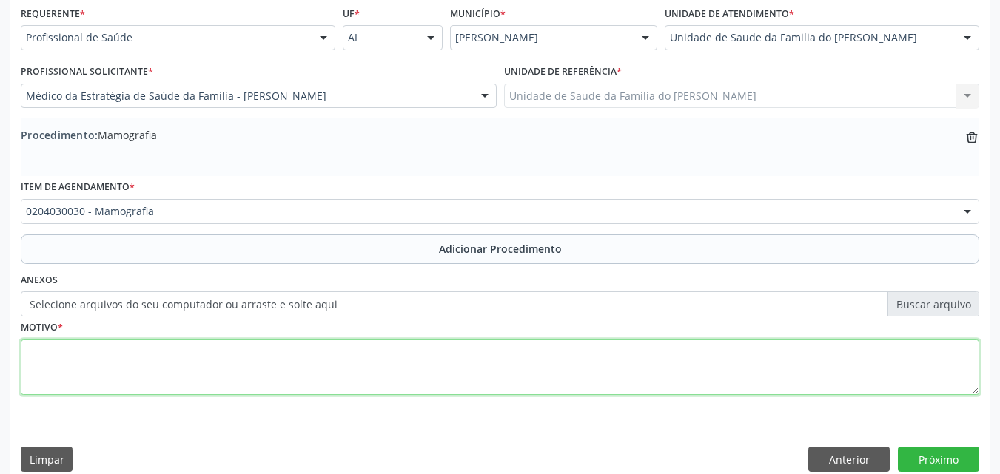
click at [386, 368] on textarea at bounding box center [500, 368] width 958 height 56
type textarea "RASTREAMENTO"
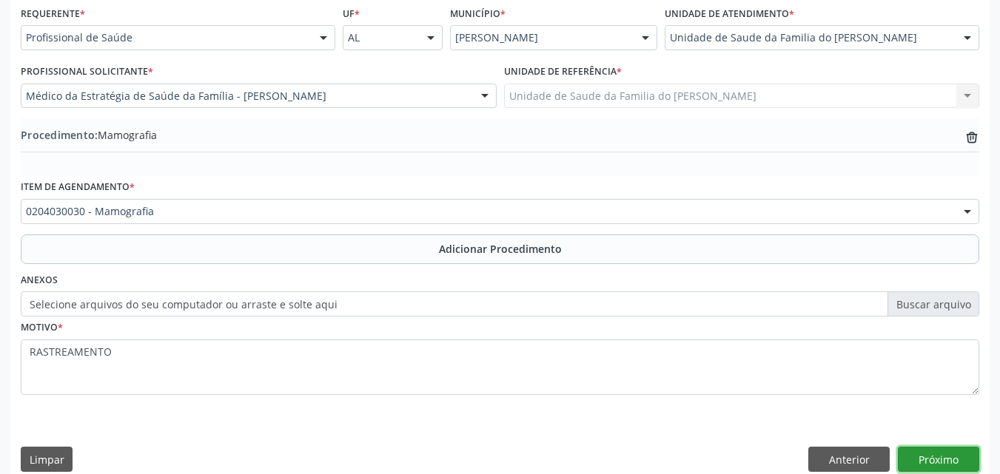
click at [929, 459] on button "Próximo" at bounding box center [938, 459] width 81 height 25
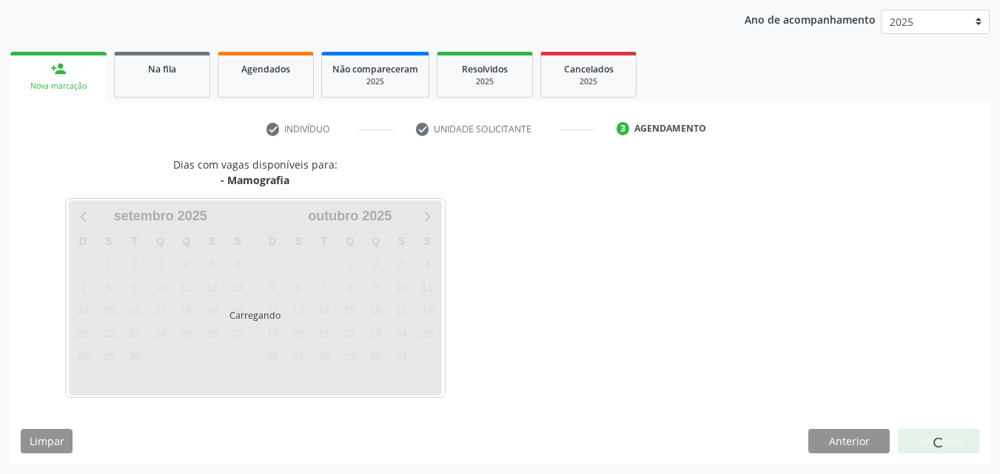
scroll to position [190, 0]
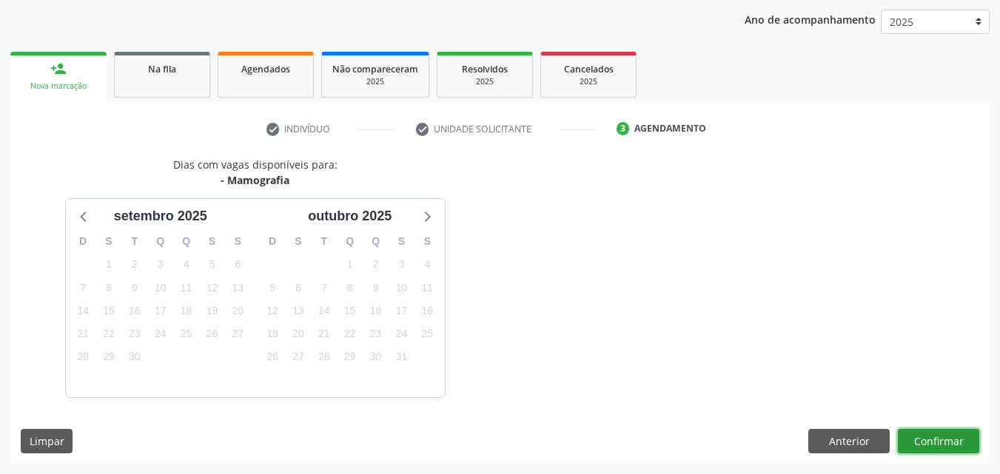
click at [932, 444] on button "Confirmar" at bounding box center [938, 441] width 81 height 25
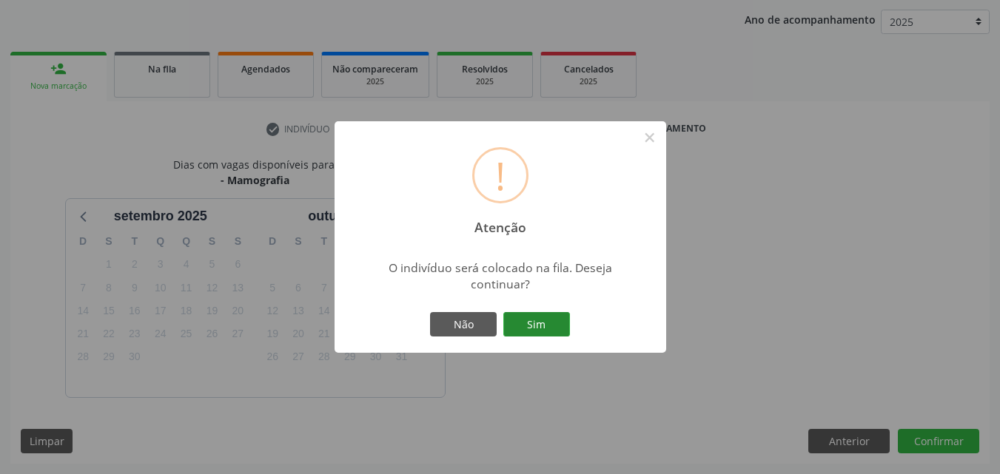
click at [539, 320] on button "Sim" at bounding box center [536, 324] width 67 height 25
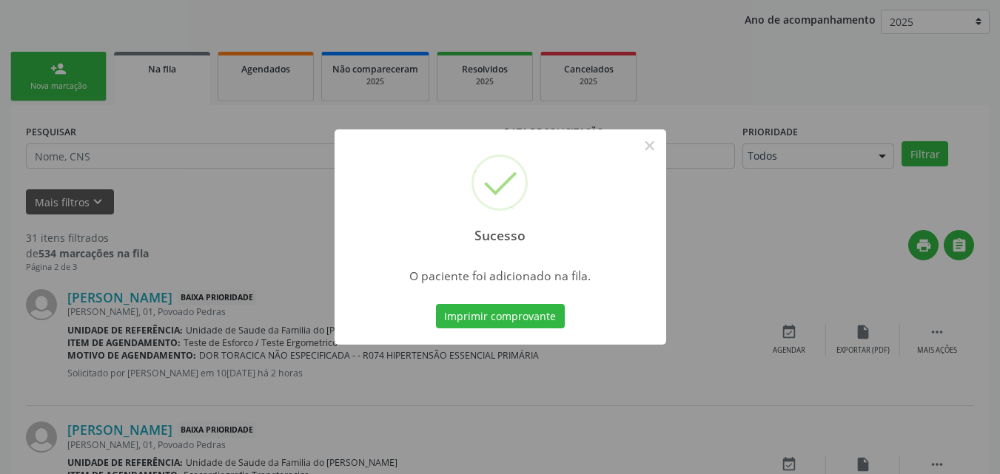
scroll to position [35, 0]
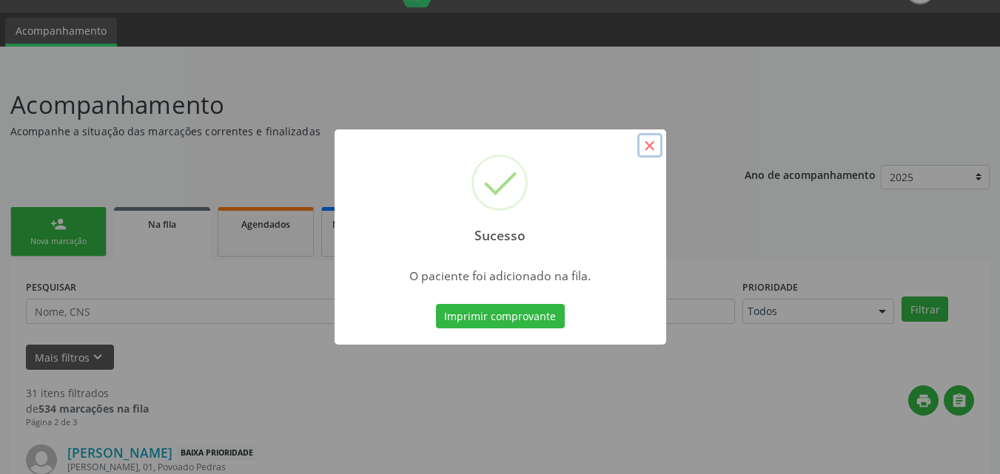
click at [660, 142] on button "×" at bounding box center [649, 145] width 25 height 25
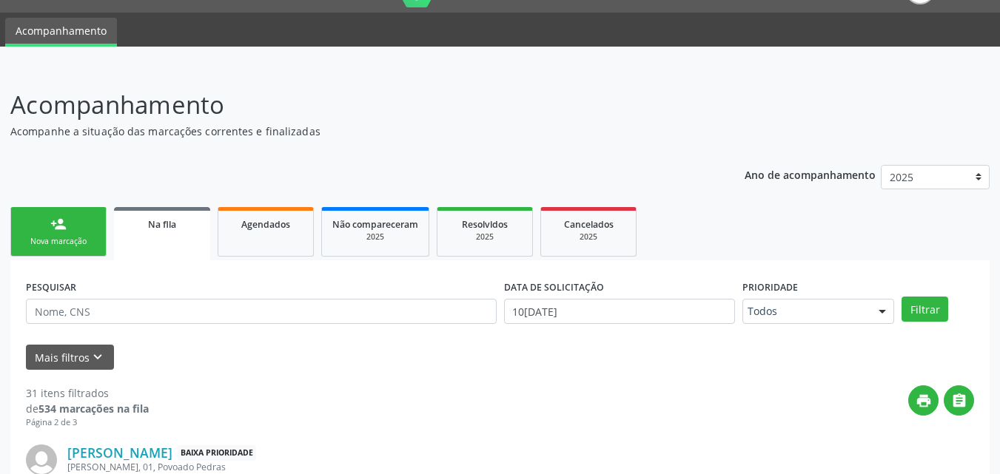
click at [433, 27] on ul "Acompanhamento" at bounding box center [500, 30] width 1000 height 34
click at [270, 232] on link "Agendados" at bounding box center [266, 232] width 96 height 50
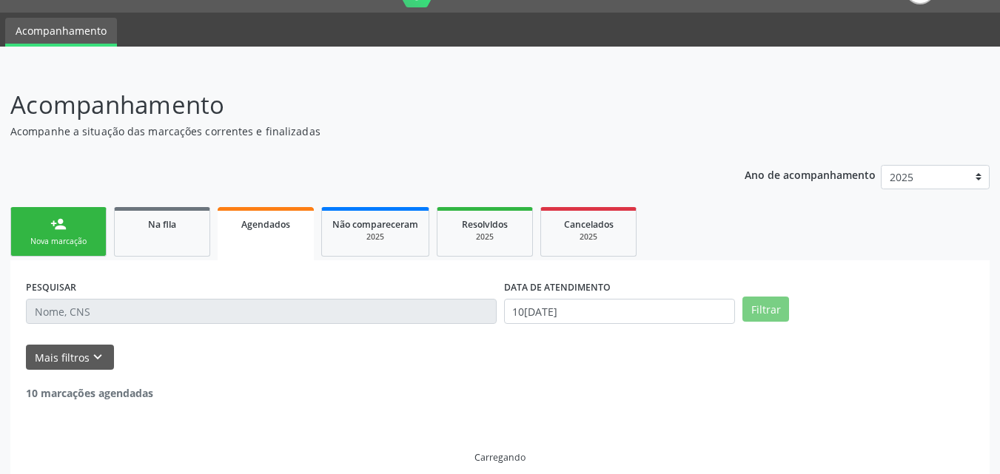
click at [270, 232] on link "Agendados" at bounding box center [266, 233] width 96 height 53
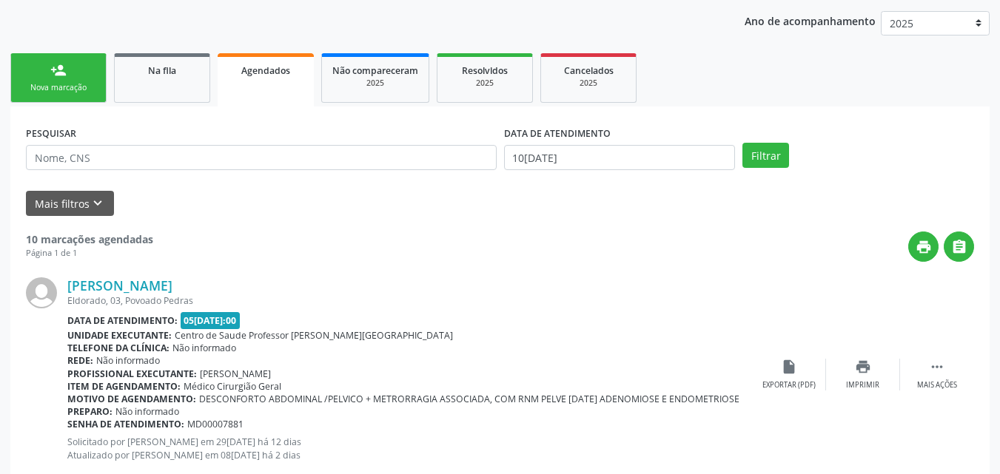
scroll to position [184, 0]
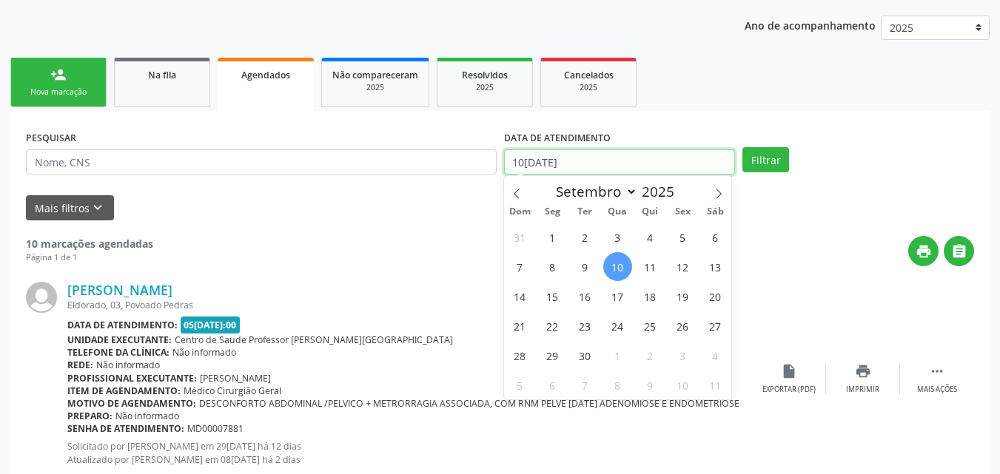
click at [582, 170] on input "10[DATE]" at bounding box center [620, 161] width 232 height 25
click at [553, 232] on span "1" at bounding box center [552, 237] width 29 height 29
type input "01[DATE]"
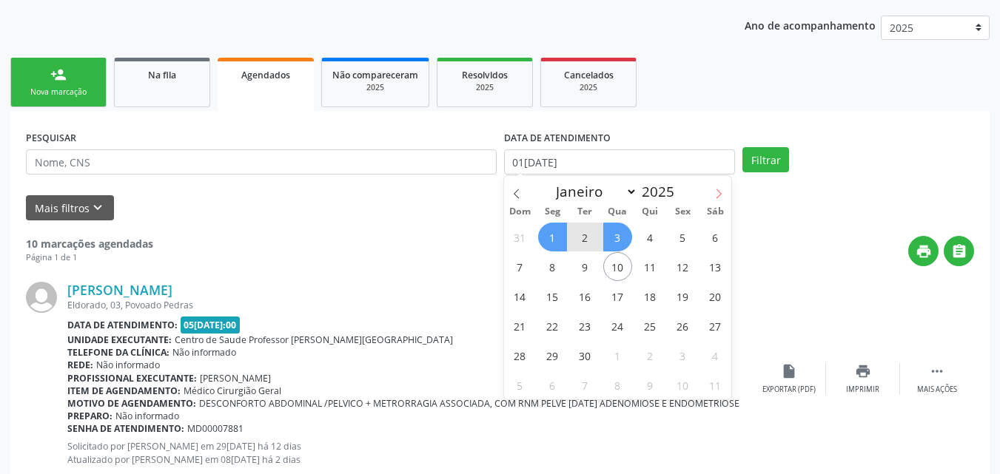
click at [720, 192] on icon at bounding box center [718, 194] width 10 height 10
select select "9"
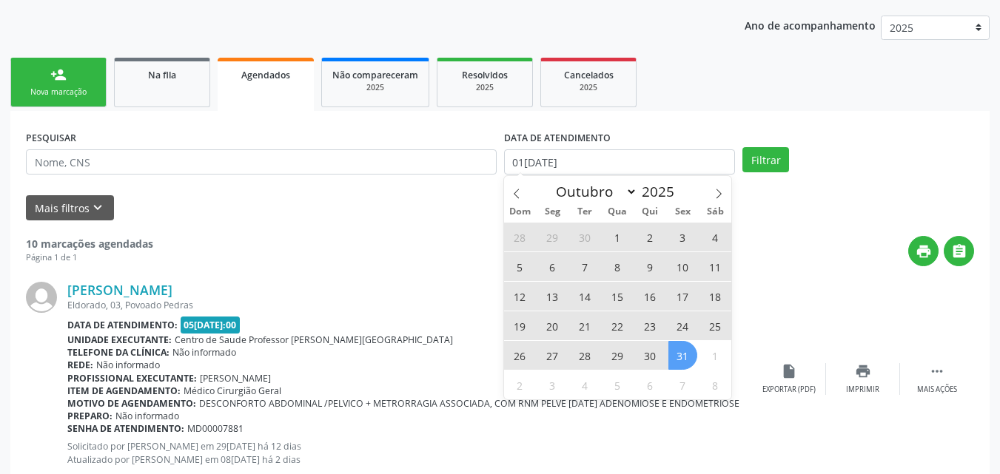
click at [682, 349] on span "31" at bounding box center [682, 355] width 29 height 29
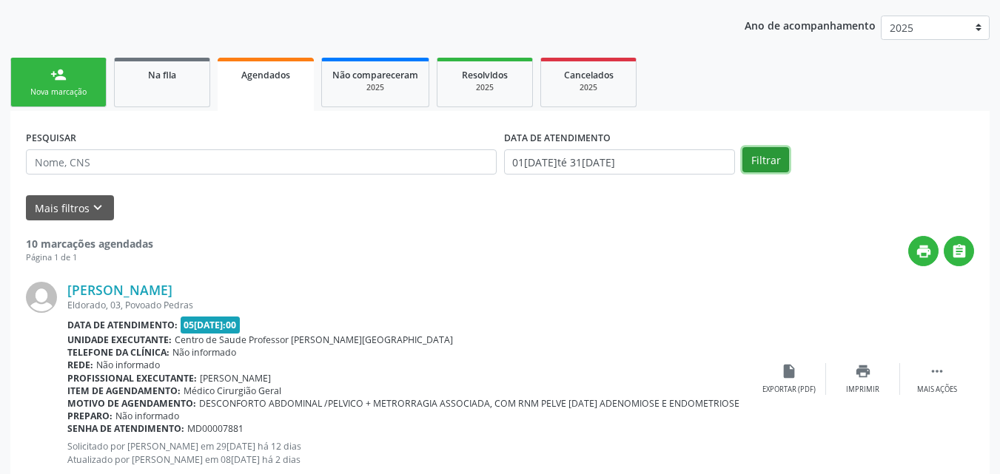
click at [767, 161] on button "Filtrar" at bounding box center [765, 159] width 47 height 25
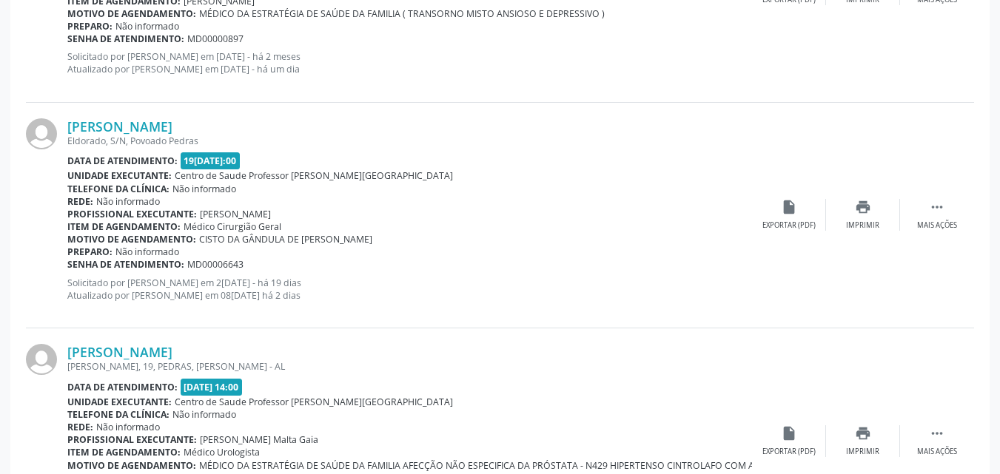
scroll to position [2261, 0]
